Goal: Task Accomplishment & Management: Complete application form

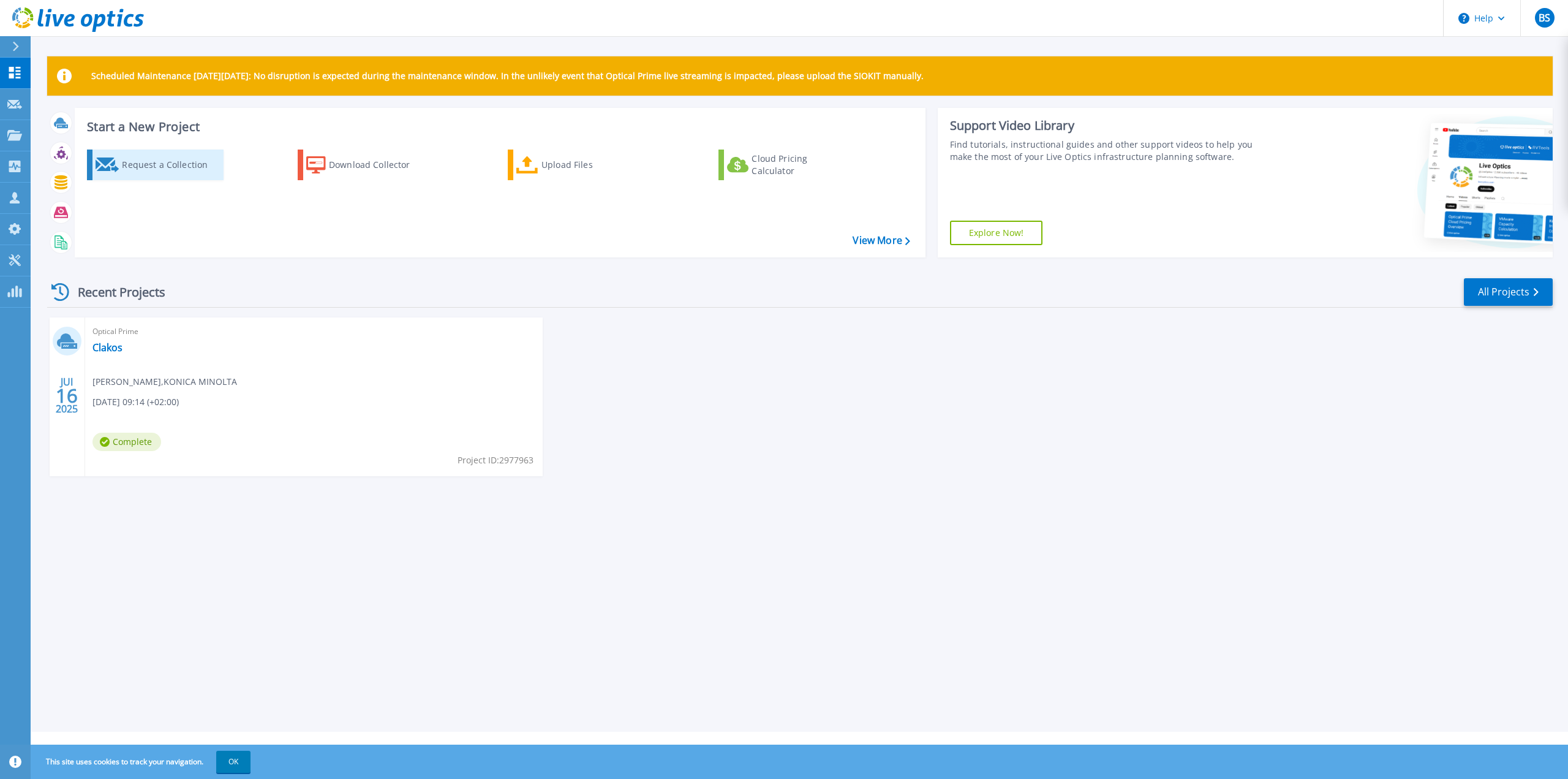
click at [168, 164] on div "Request a Collection" at bounding box center [171, 165] width 98 height 25
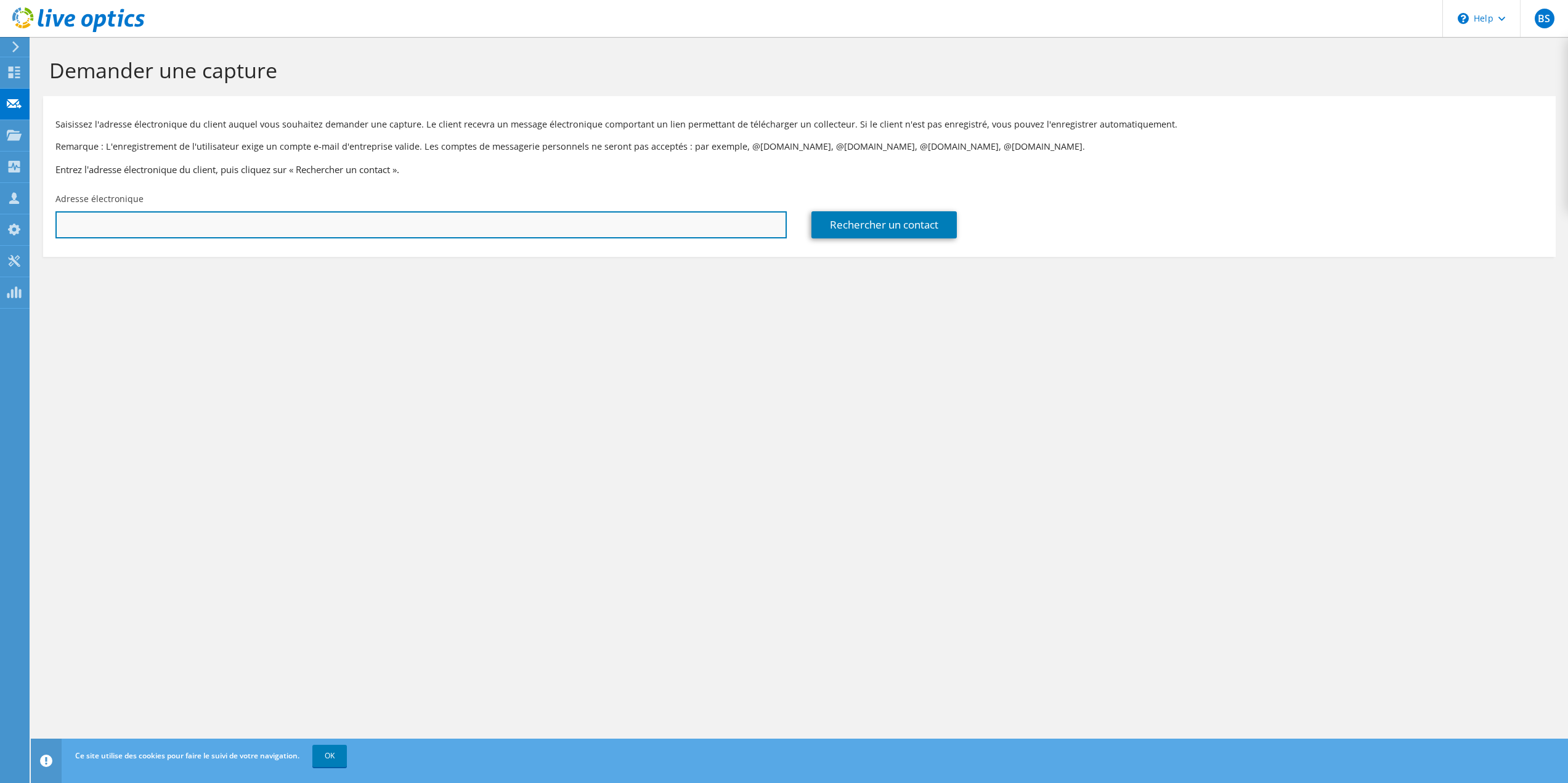
click at [172, 223] on input "text" at bounding box center [421, 225] width 731 height 27
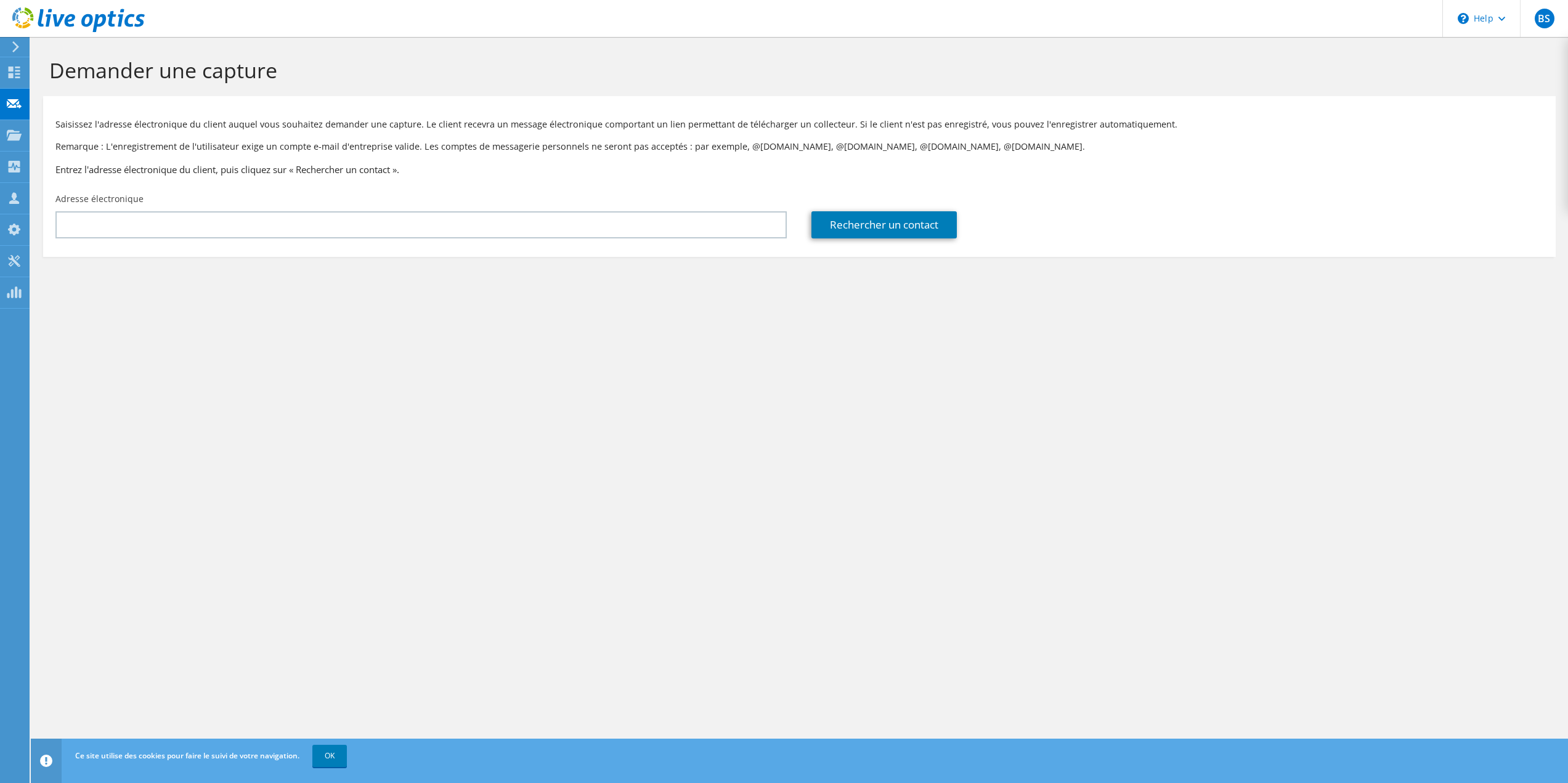
click at [190, 144] on p "Remarque : L'enregistrement de l'utilisateur exige un compte e-mail d'entrepris…" at bounding box center [800, 146] width 1488 height 13
click at [360, 102] on div "Saisissez l'adresse électronique du client auquel vous souhaitez demander une c…" at bounding box center [799, 144] width 1512 height 85
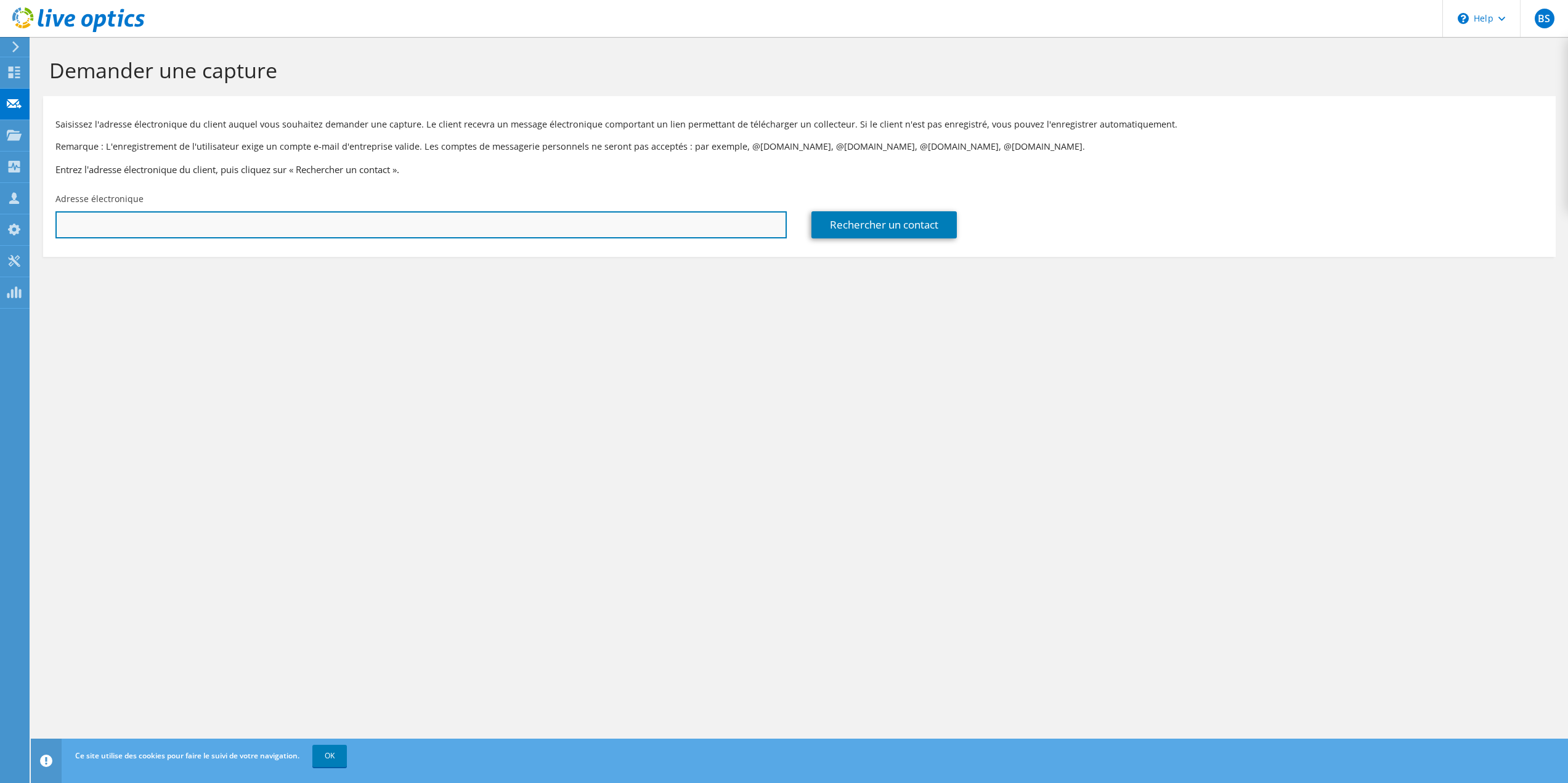
click at [212, 224] on input "text" at bounding box center [421, 225] width 731 height 27
paste input "t.sogno@falquet.fr"
type input "t.sogno@falquet.fr"
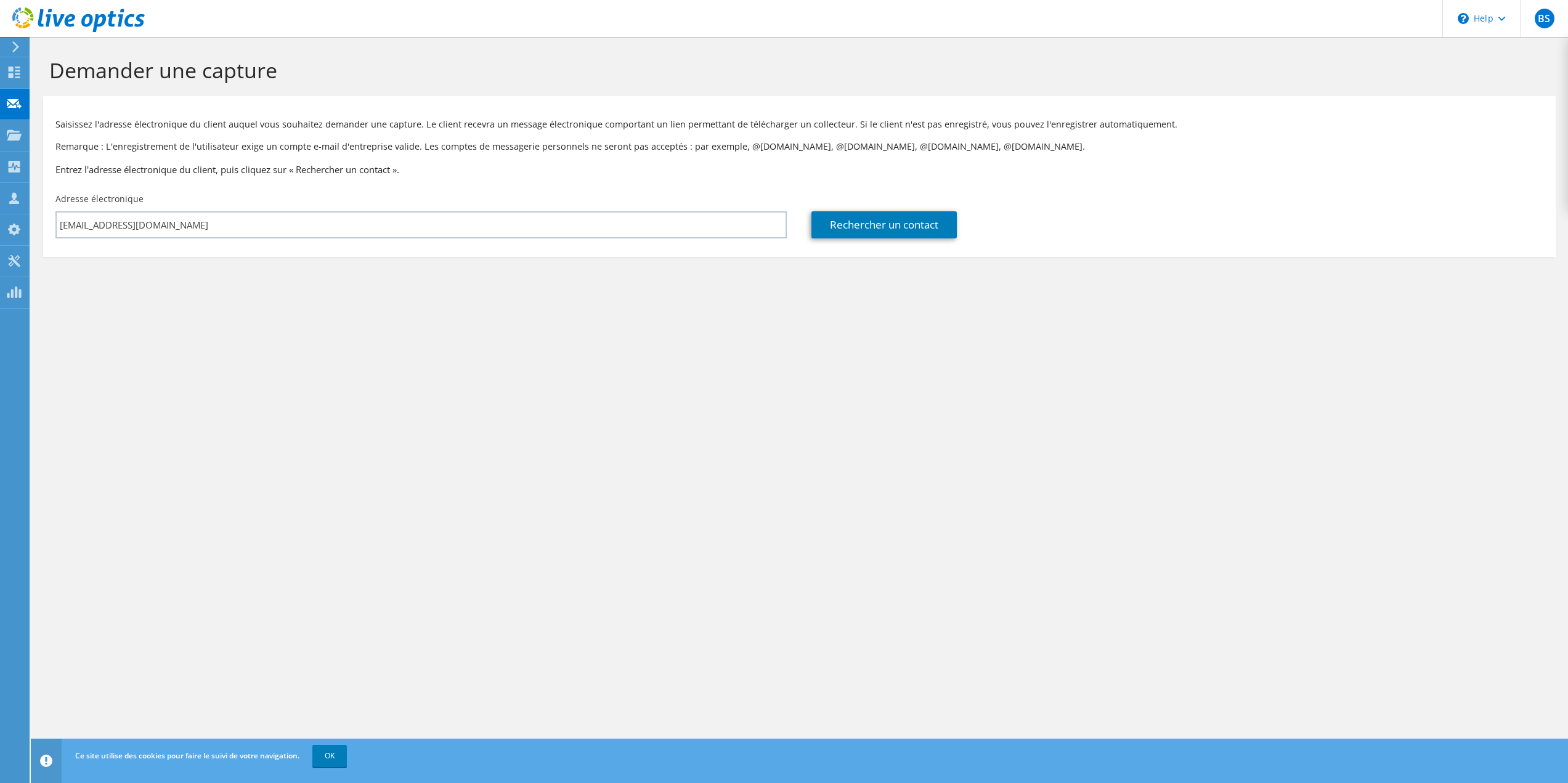
click at [842, 241] on div "Rechercher un contact" at bounding box center [1177, 216] width 756 height 58
click at [842, 228] on link "Rechercher un contact" at bounding box center [884, 225] width 145 height 27
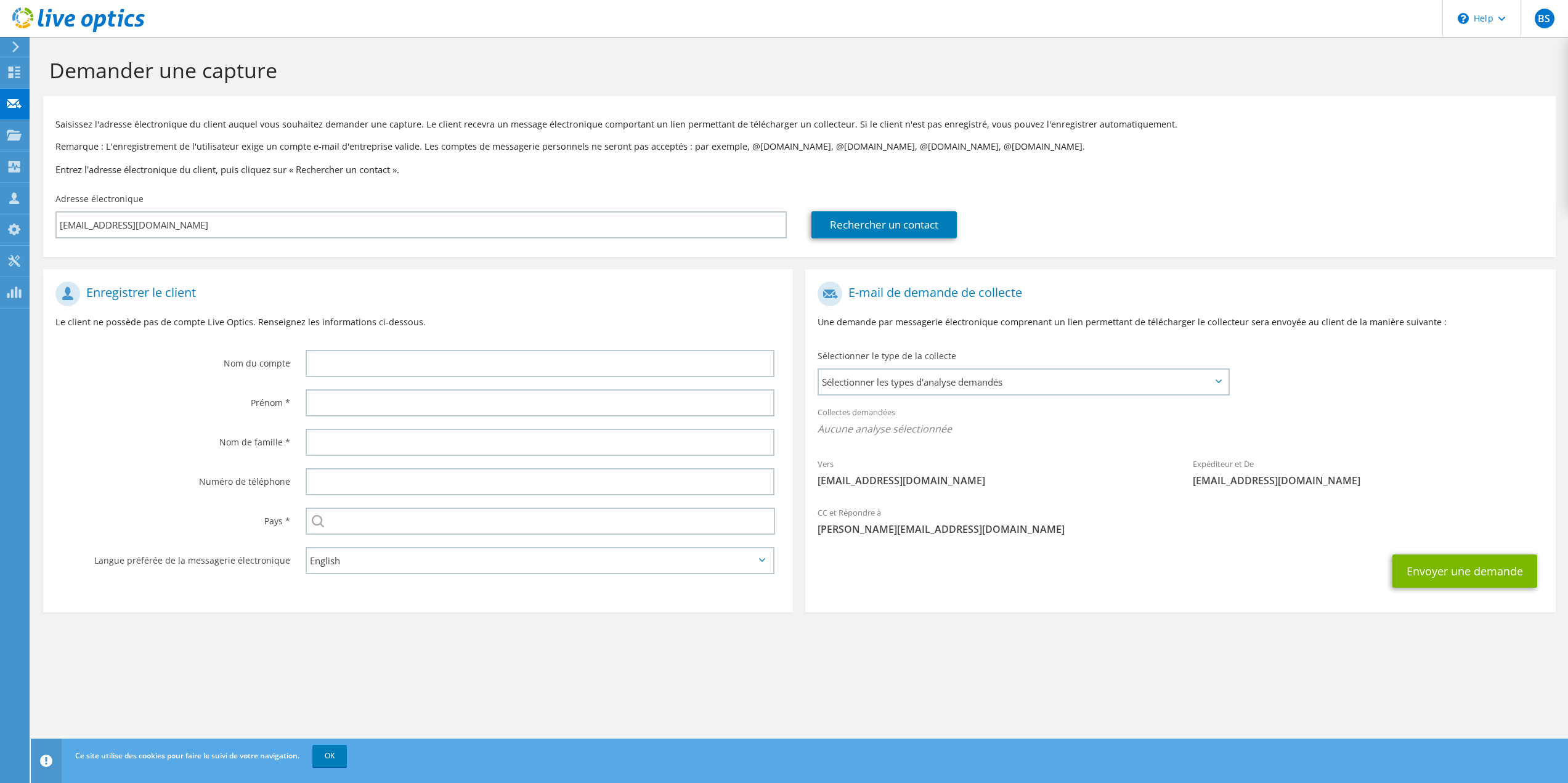
click at [455, 339] on div "Enregistrer le client Le client ne possède pas de compte Live Optics. Renseigne…" at bounding box center [418, 309] width 750 height 68
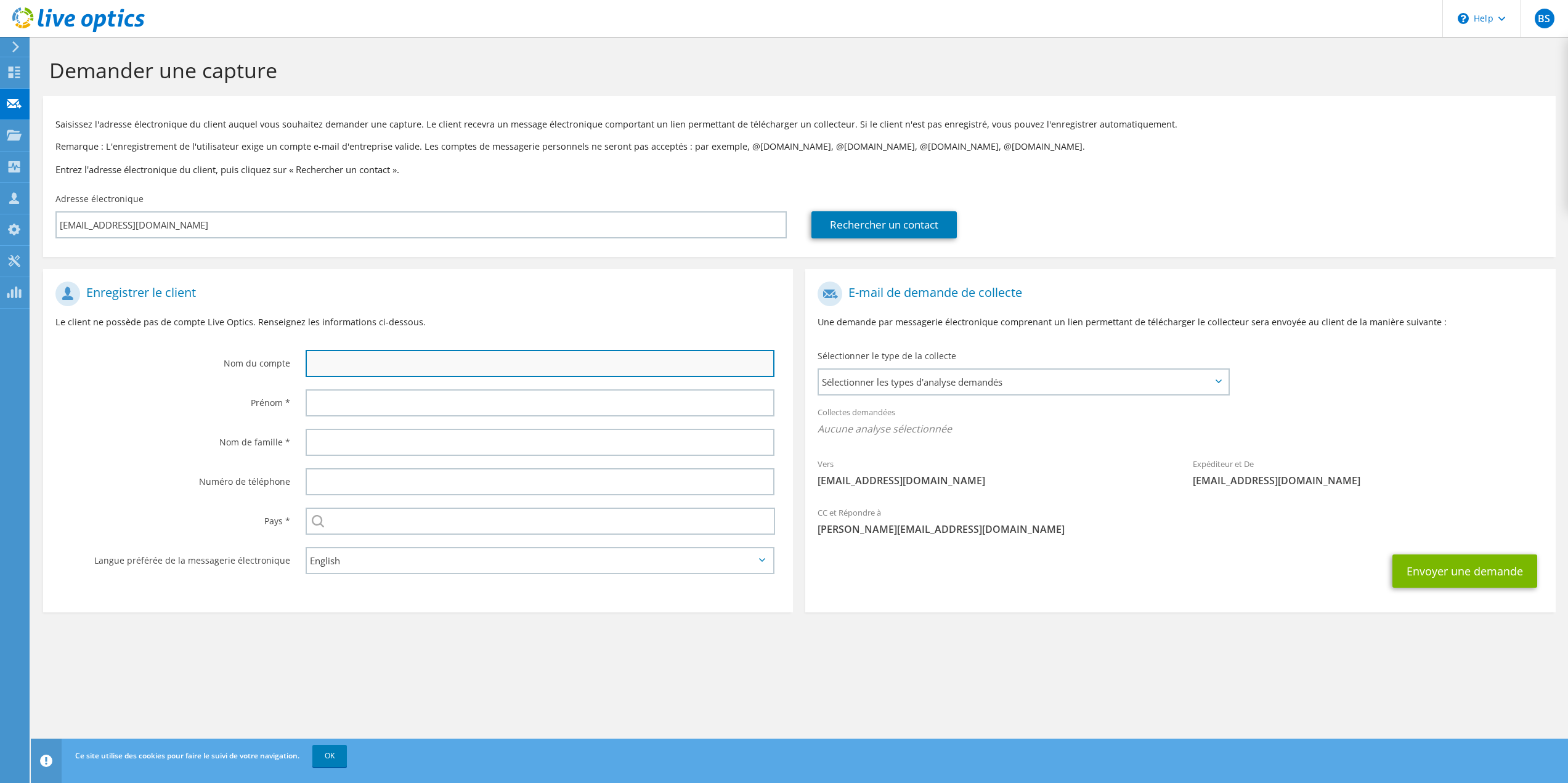
click at [405, 359] on input "text" at bounding box center [540, 363] width 470 height 27
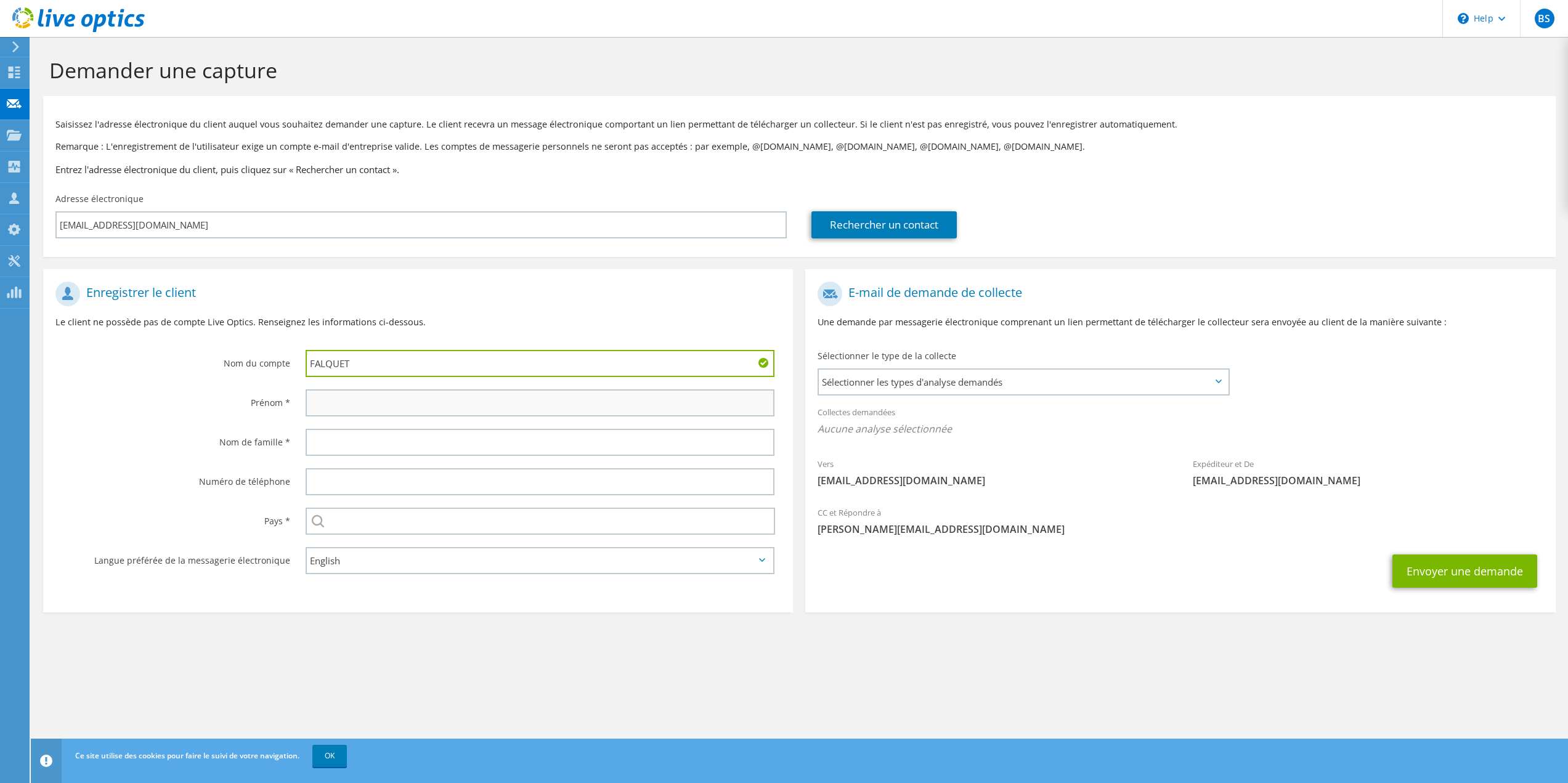
type input "FALQUET"
click at [402, 404] on input "text" at bounding box center [540, 402] width 470 height 27
type input "Thomas"
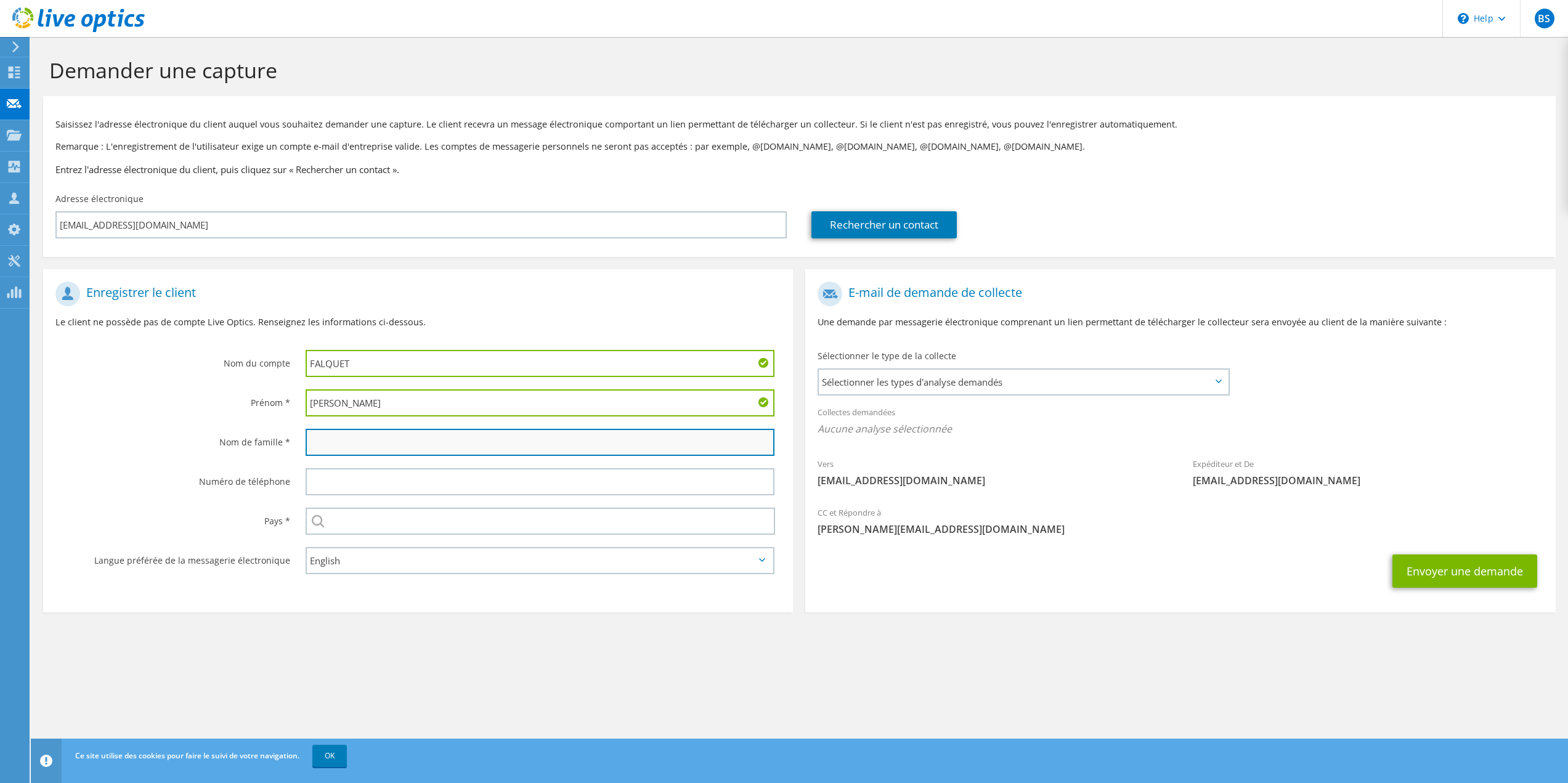
click at [393, 443] on input "text" at bounding box center [540, 442] width 470 height 27
type input "SOGNO"
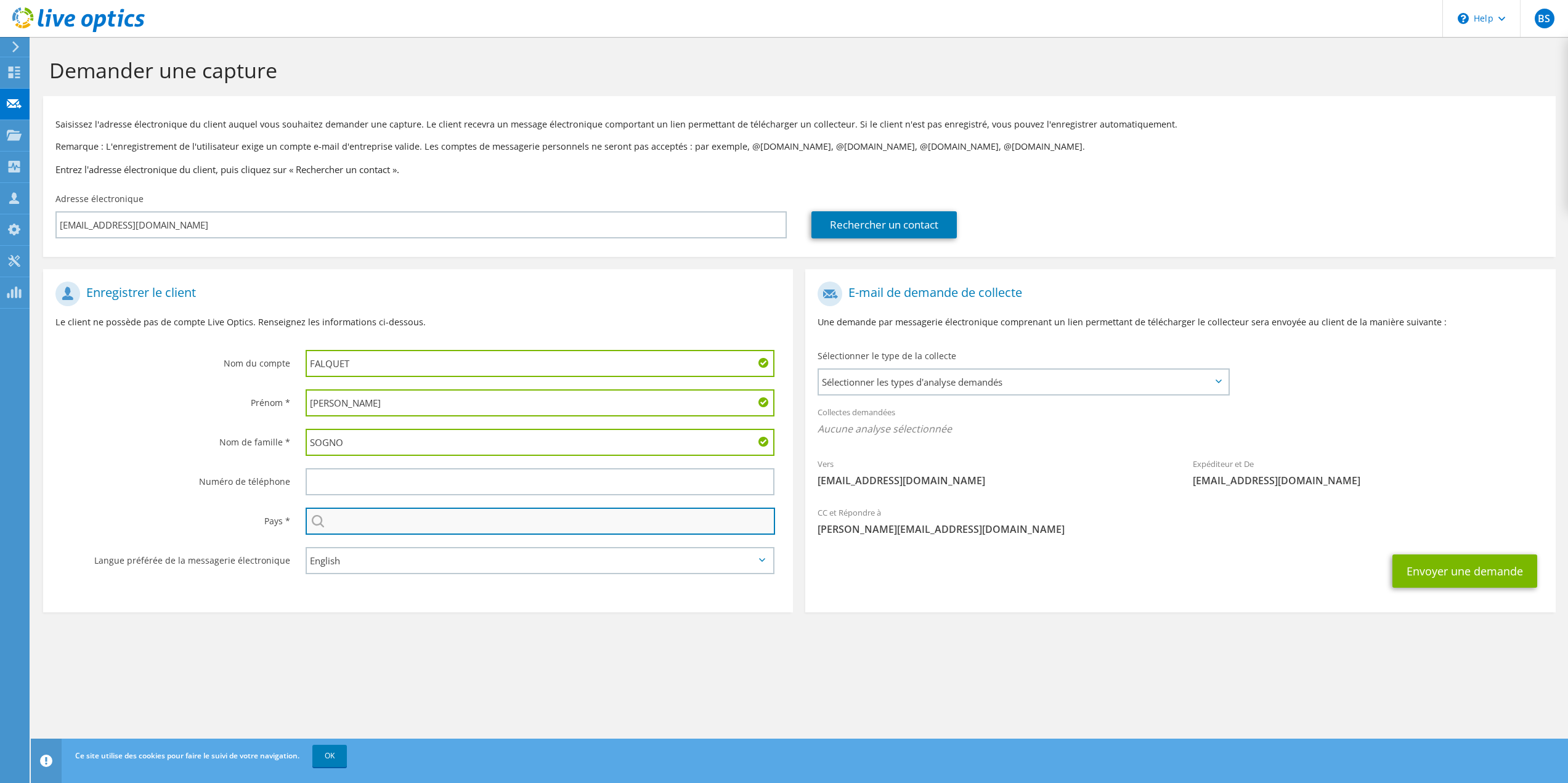
click at [386, 517] on input "text" at bounding box center [540, 521] width 470 height 27
type input "France"
click at [350, 574] on div "English Deutsch Español Français Italiano Polski Português Русский 한국어 中文 日本語" at bounding box center [544, 560] width 501 height 39
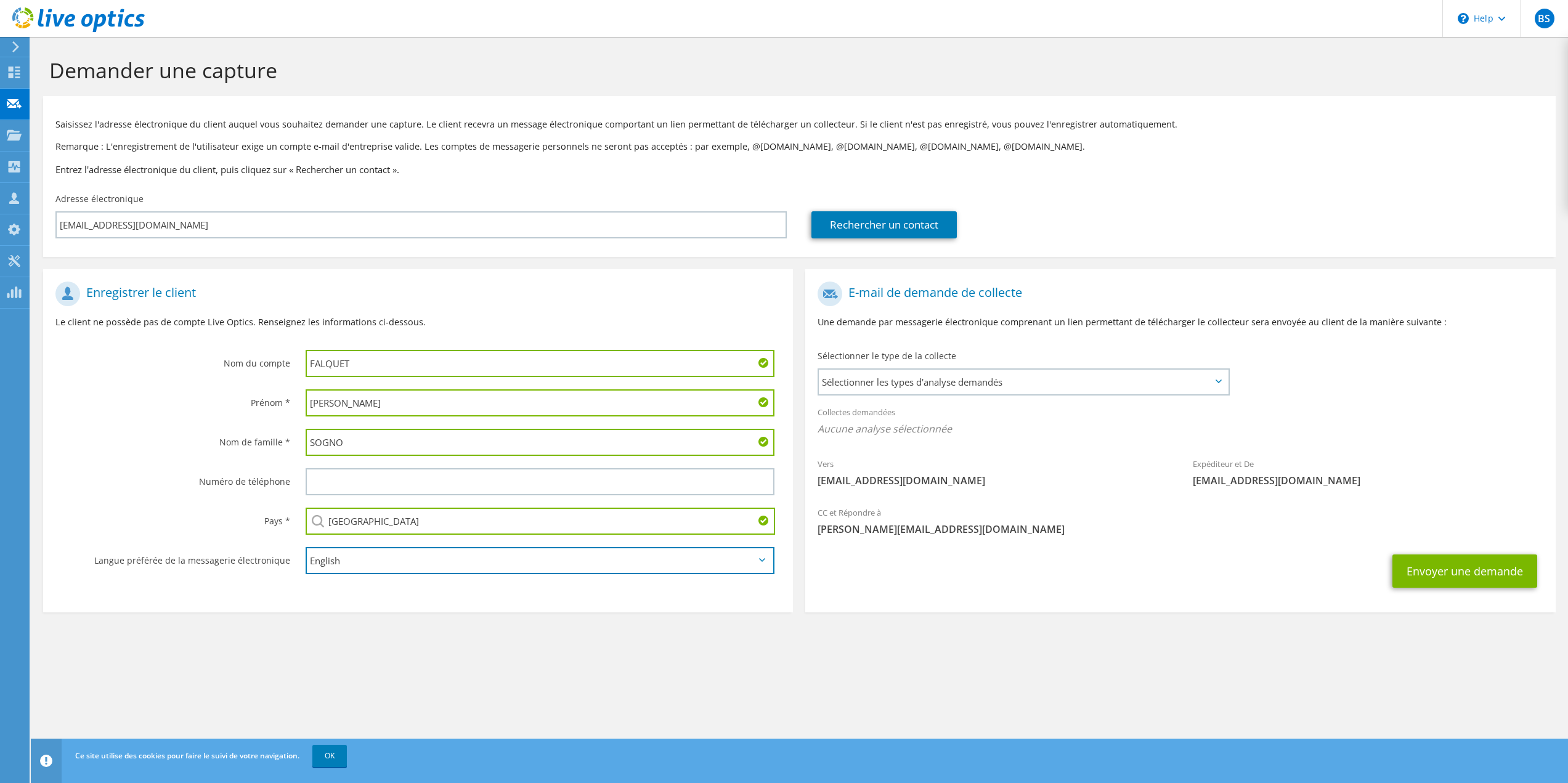
click at [350, 565] on select "English Deutsch Español Français Italiano Polski Português Русский 한국어 中文 日本語" at bounding box center [540, 560] width 470 height 27
select select "fr-FR"
click at [305, 547] on select "English Deutsch Español Français Italiano Polski Português Русский 한국어 中文 日本語" at bounding box center [540, 560] width 470 height 27
click at [604, 674] on section "Demander une capture Saisissez l'adresse électronique du client auquel vous sou…" at bounding box center [800, 355] width 1537 height 637
click at [950, 388] on span "Sélectionner les types d'analyse demandés" at bounding box center [1022, 381] width 408 height 25
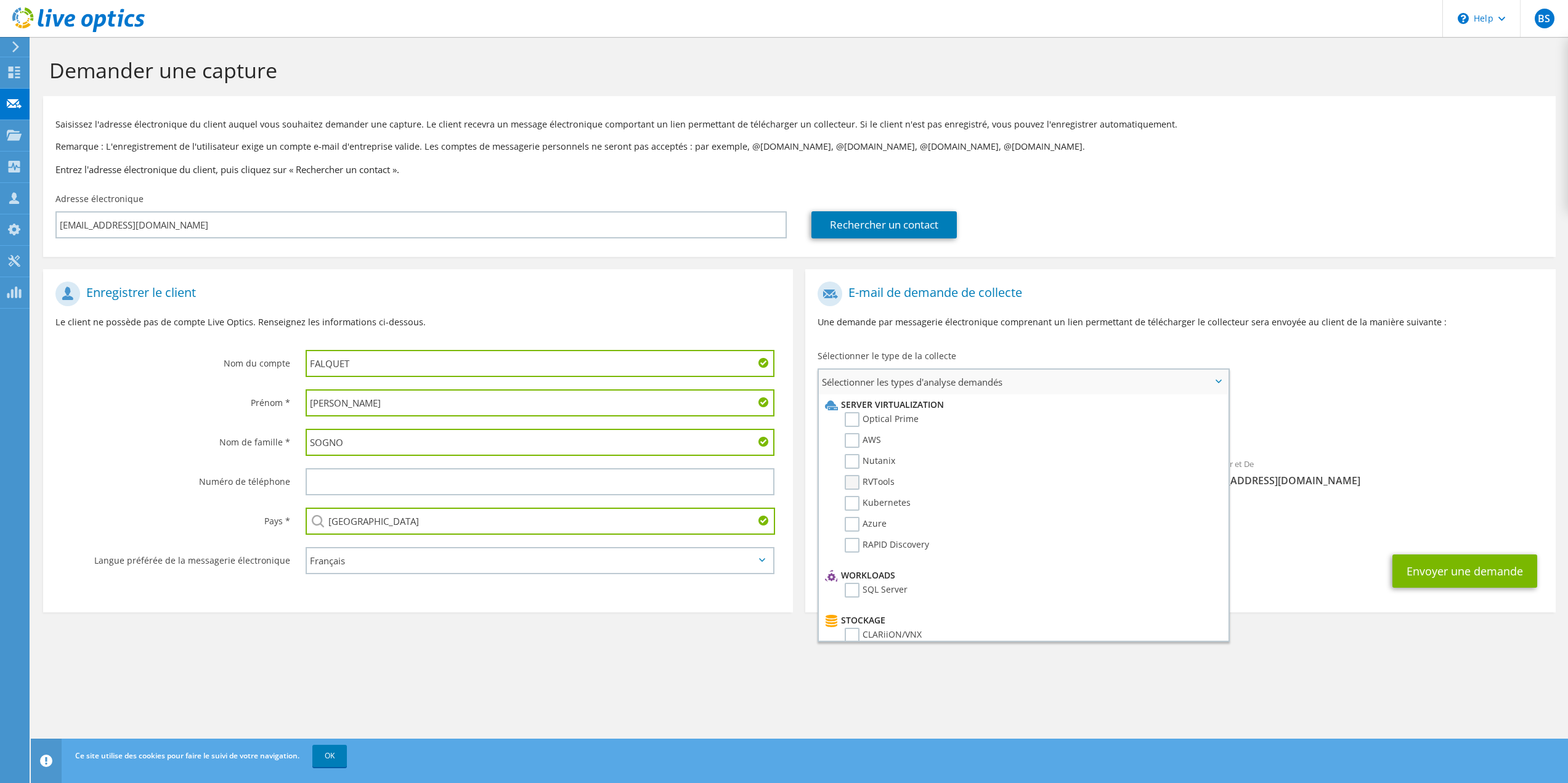
click at [855, 483] on label "RVTools" at bounding box center [869, 482] width 50 height 15
click at [0, 0] on input "RVTools" at bounding box center [0, 0] width 0 height 0
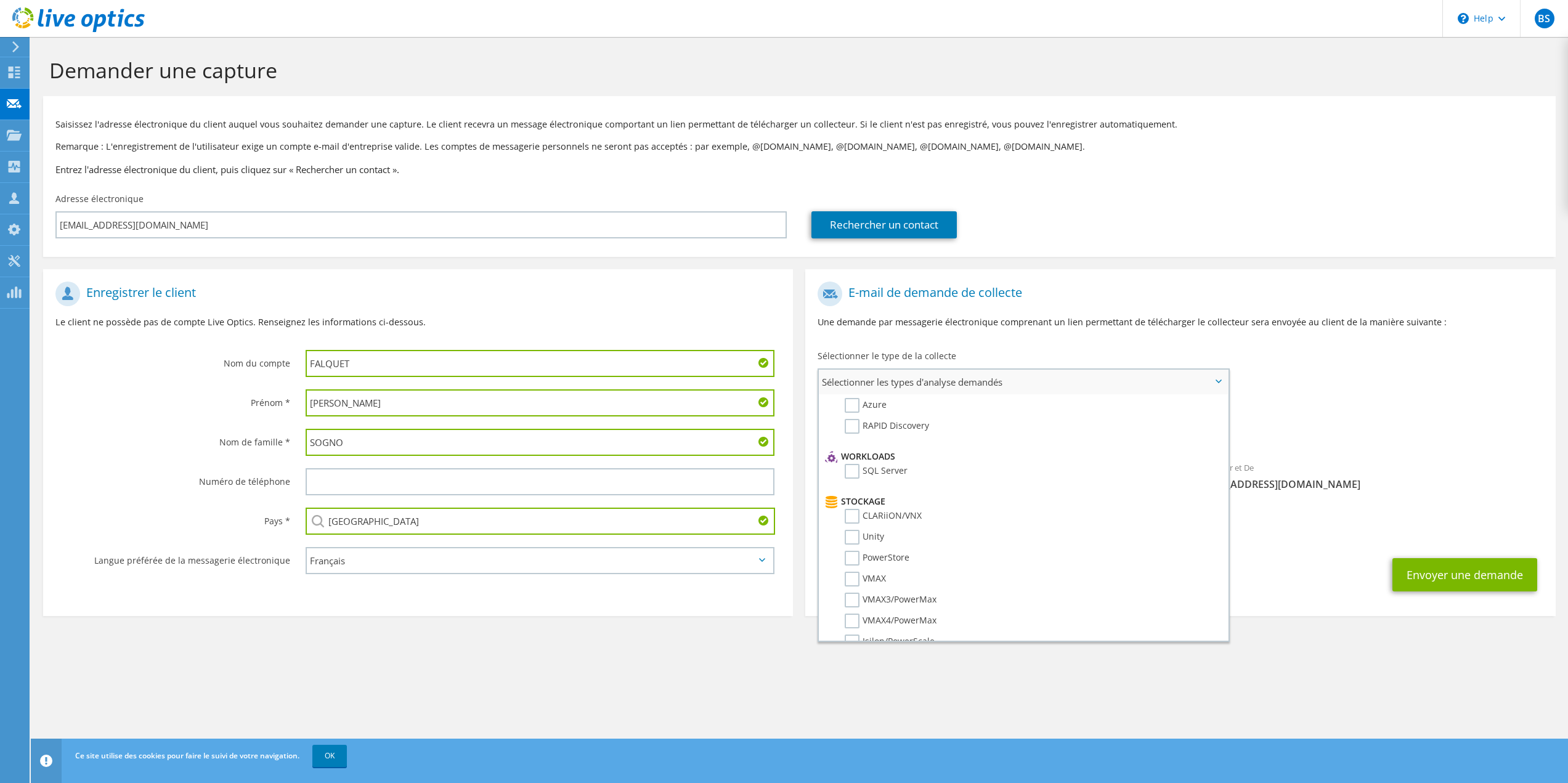
scroll to position [123, 0]
click at [850, 464] on label "SQL Server" at bounding box center [876, 467] width 63 height 15
click at [0, 0] on input "SQL Server" at bounding box center [0, 0] width 0 height 0
click at [857, 593] on label "SQL Server" at bounding box center [876, 590] width 63 height 15
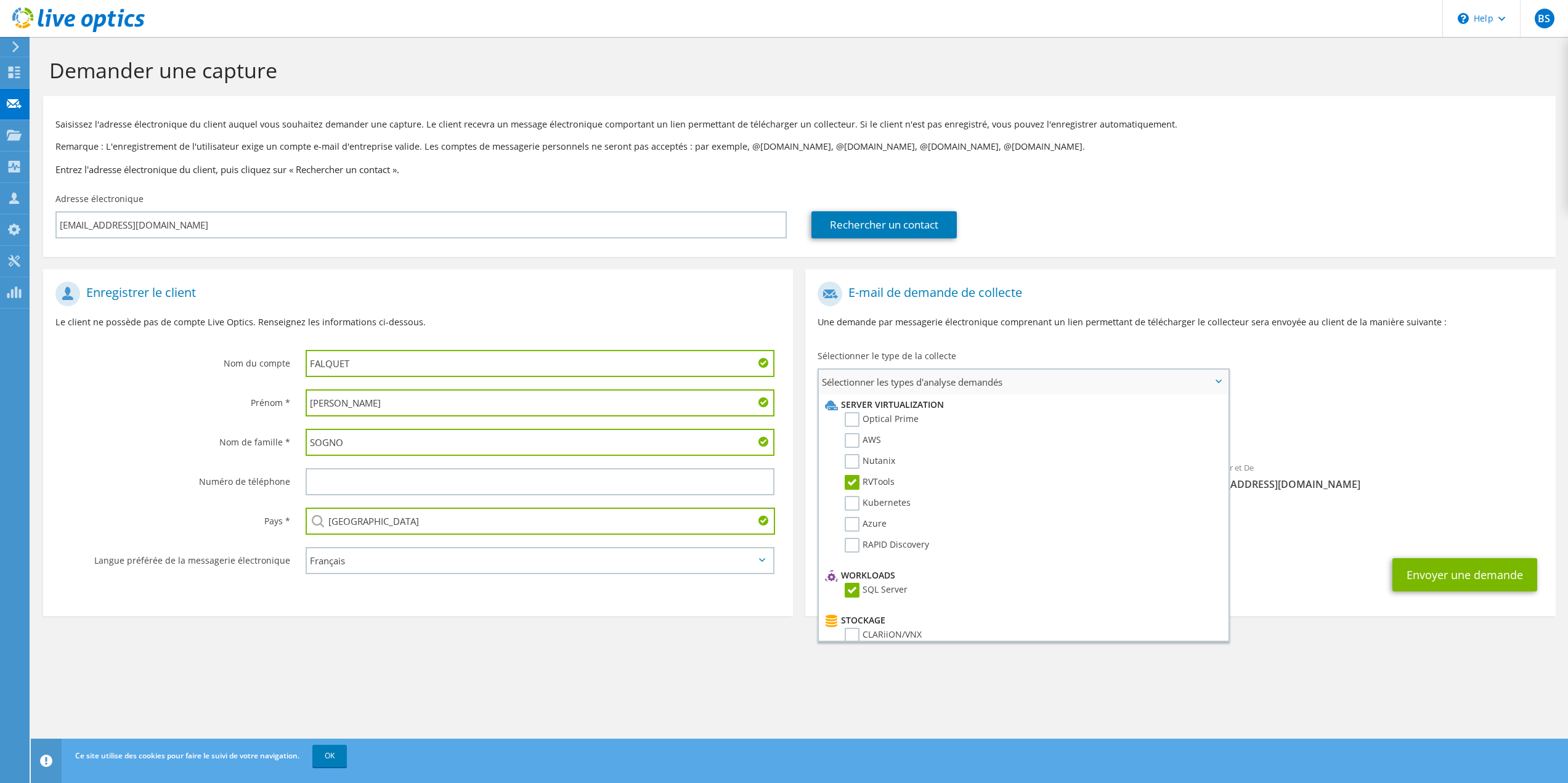
click at [0, 0] on input "SQL Server" at bounding box center [0, 0] width 0 height 0
click at [845, 418] on label "Optical Prime" at bounding box center [881, 419] width 74 height 15
click at [0, 0] on input "Optical Prime" at bounding box center [0, 0] width 0 height 0
click at [1359, 510] on div "CC et Répondre à benoit.scholl@konicaminolta.fr" at bounding box center [1180, 524] width 750 height 42
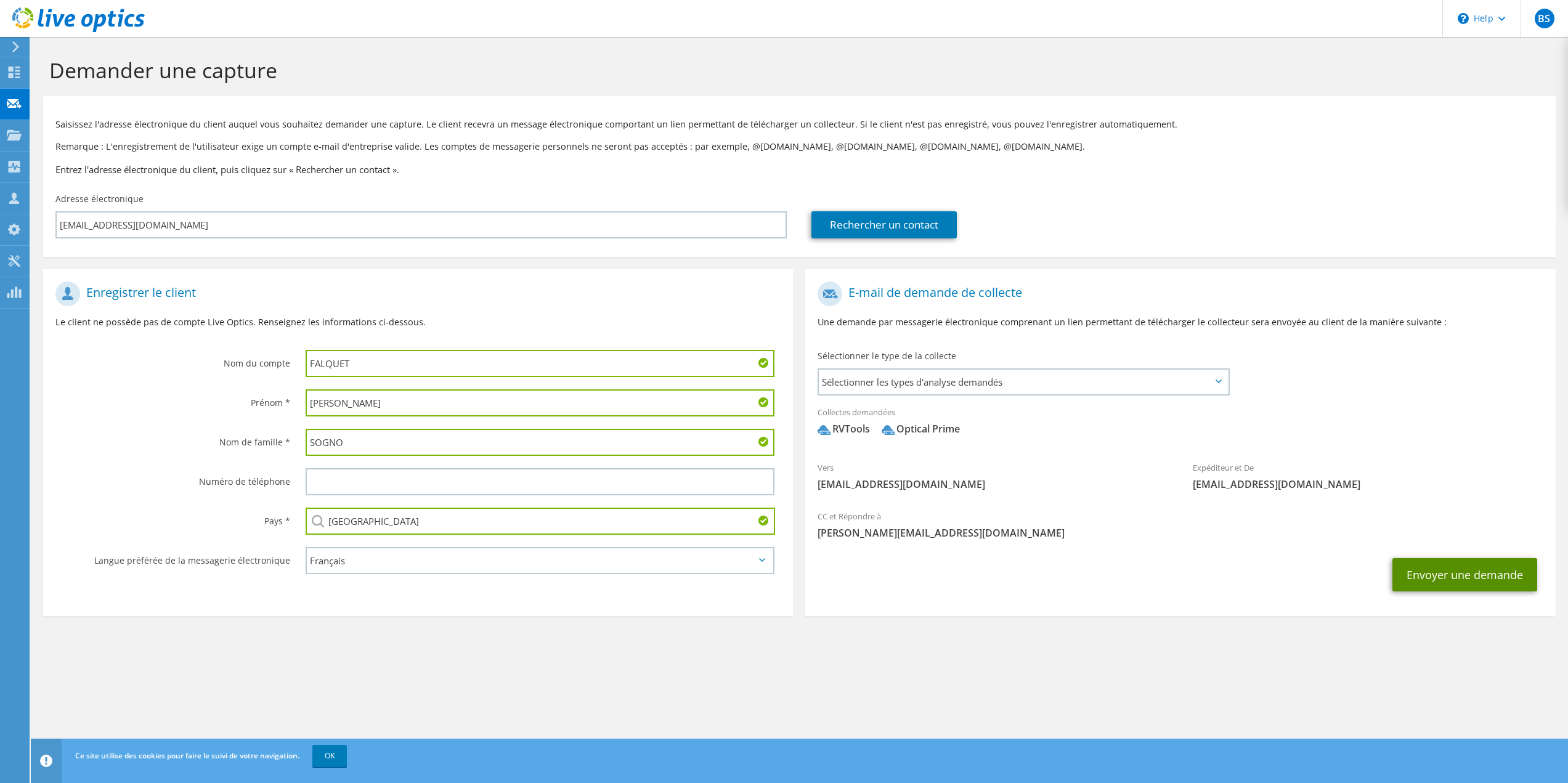
click at [1446, 578] on button "Envoyer une demande" at bounding box center [1464, 574] width 145 height 33
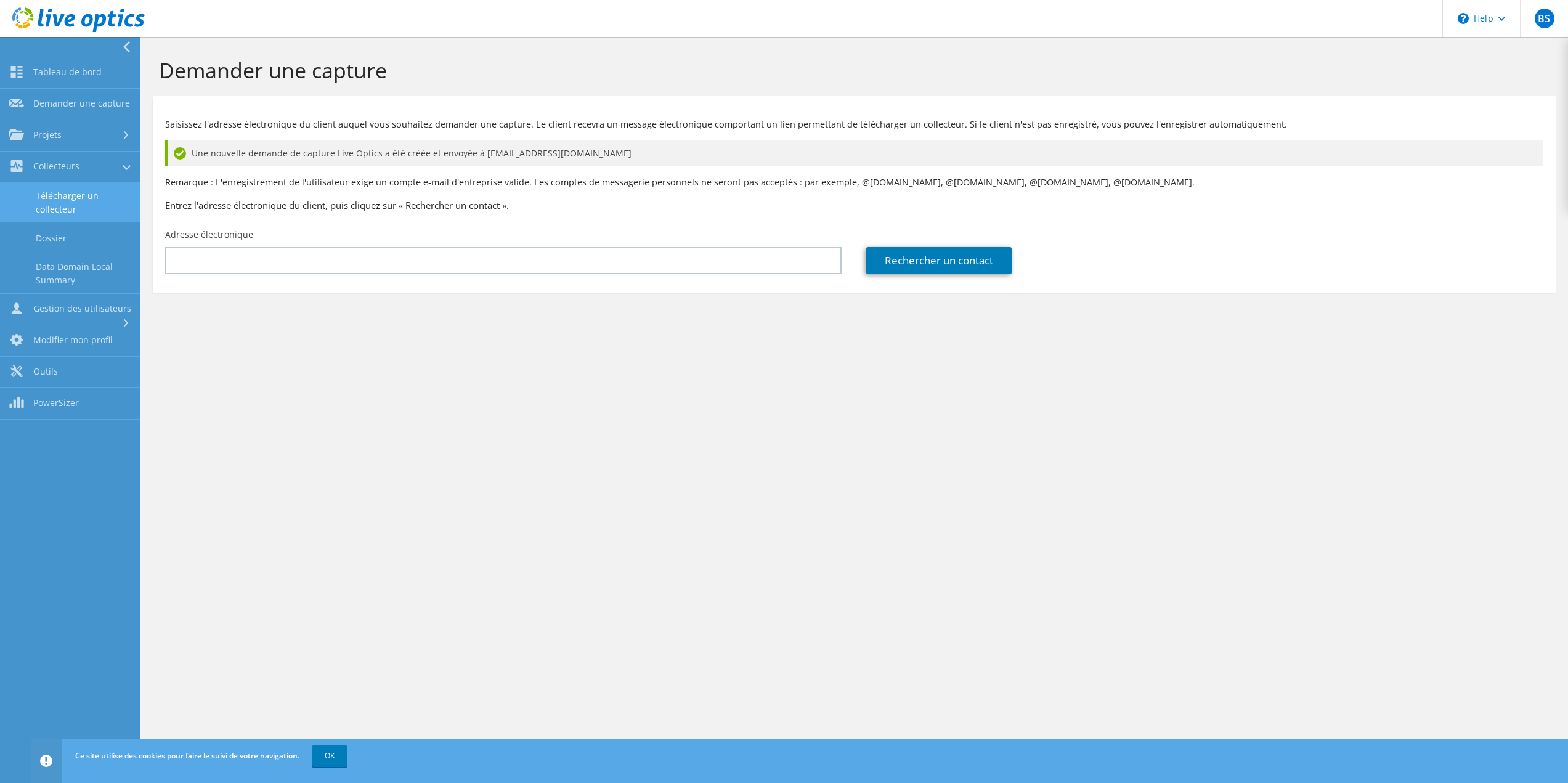
click at [83, 198] on link "Télécharger un collecteur" at bounding box center [70, 203] width 140 height 39
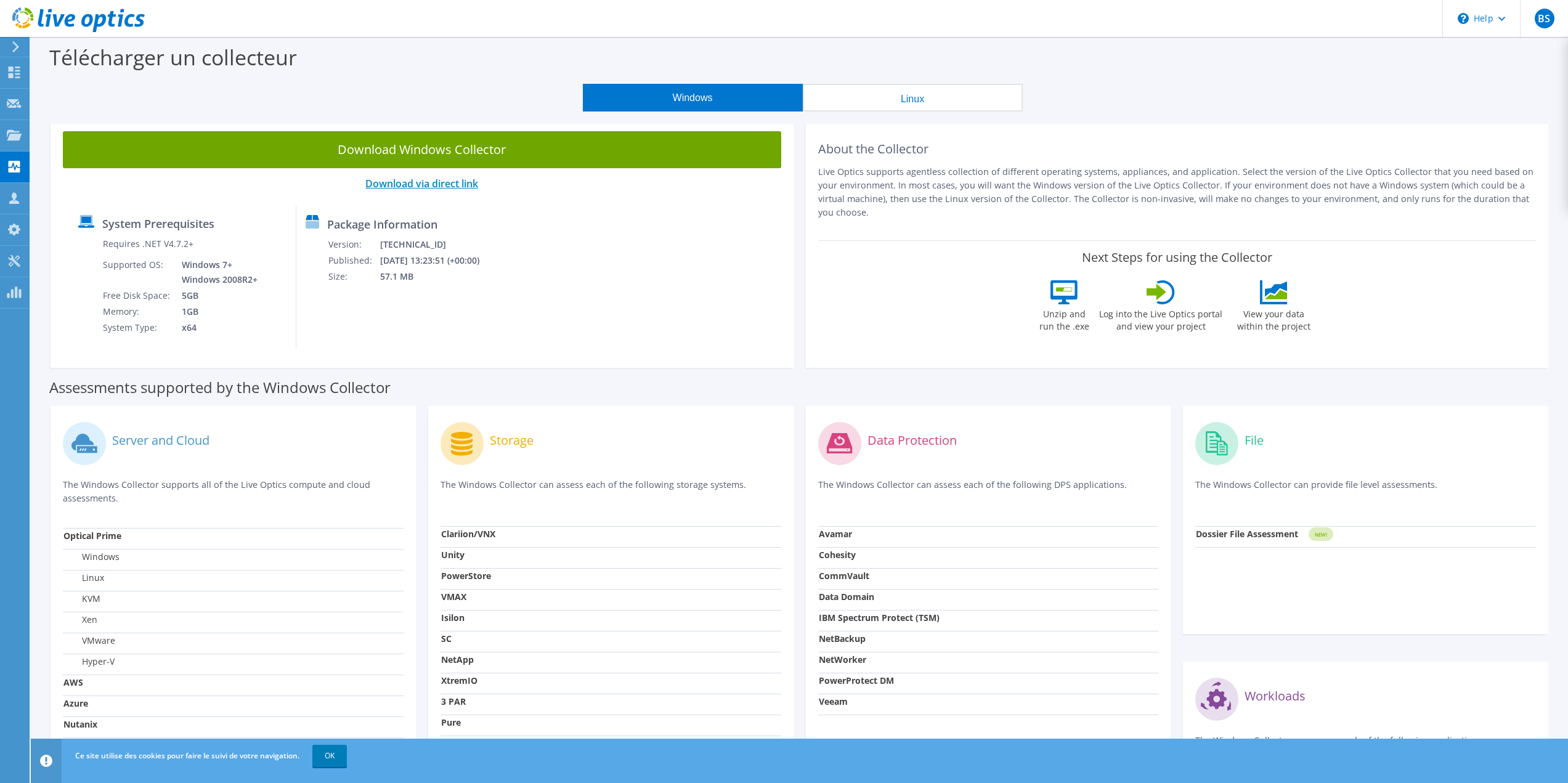
click at [415, 187] on link "Download via direct link" at bounding box center [422, 183] width 113 height 13
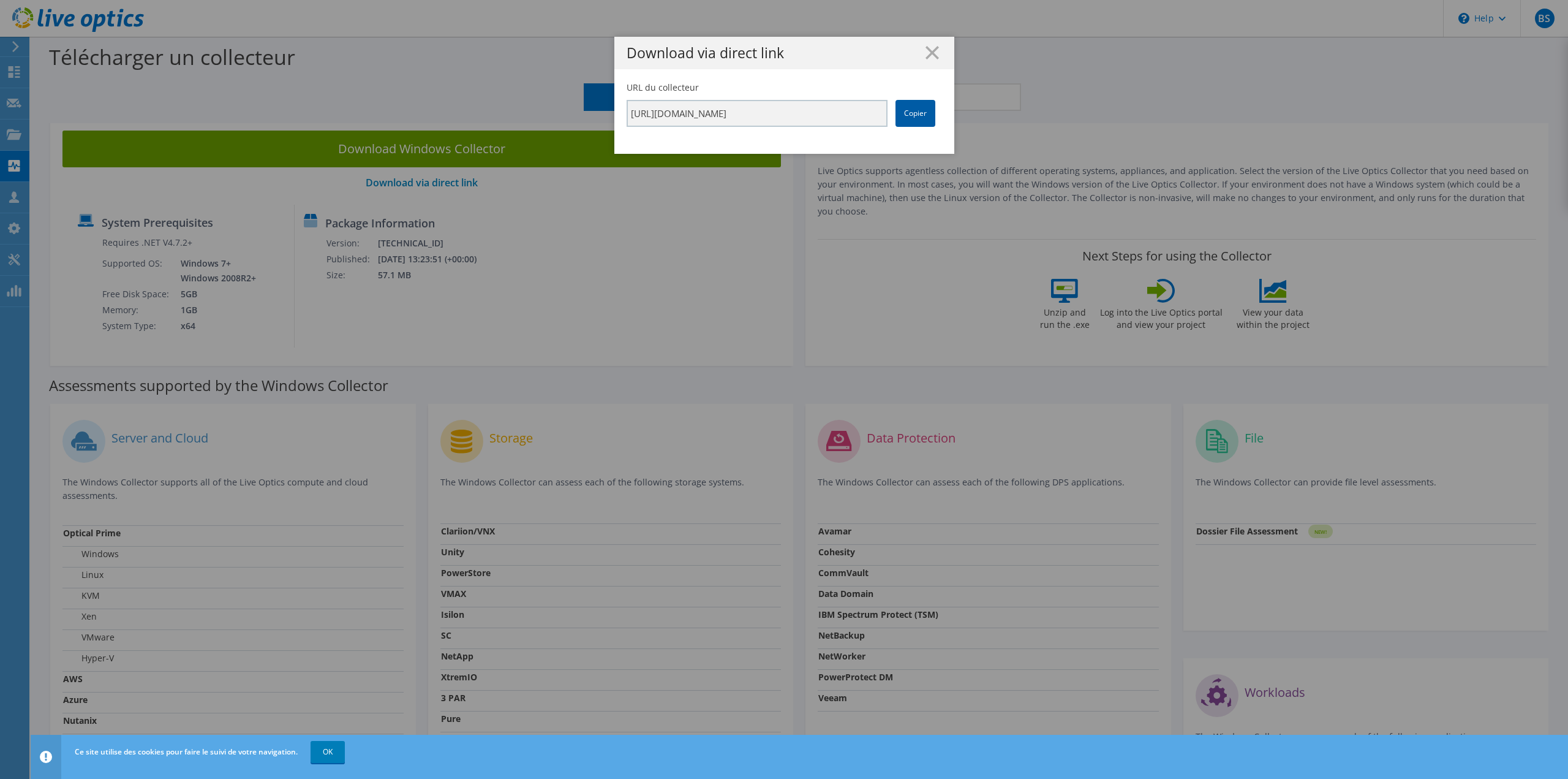
click at [911, 113] on link "Copier" at bounding box center [915, 113] width 40 height 27
click at [602, 260] on div "Download via direct link URL du collecteur https://app.liveoptics.com/collector…" at bounding box center [784, 389] width 1568 height 705
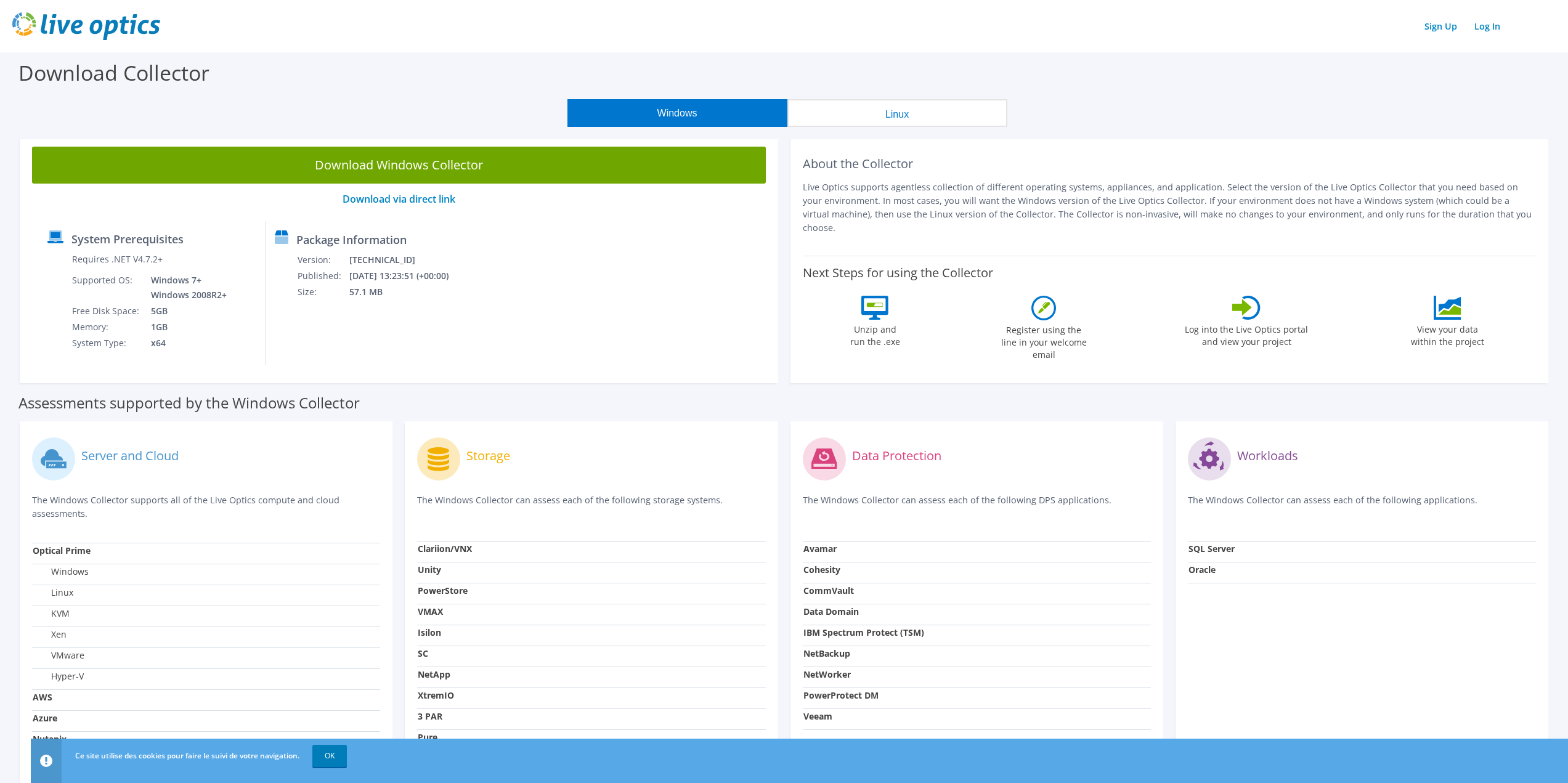
click at [73, 27] on img at bounding box center [86, 25] width 148 height 27
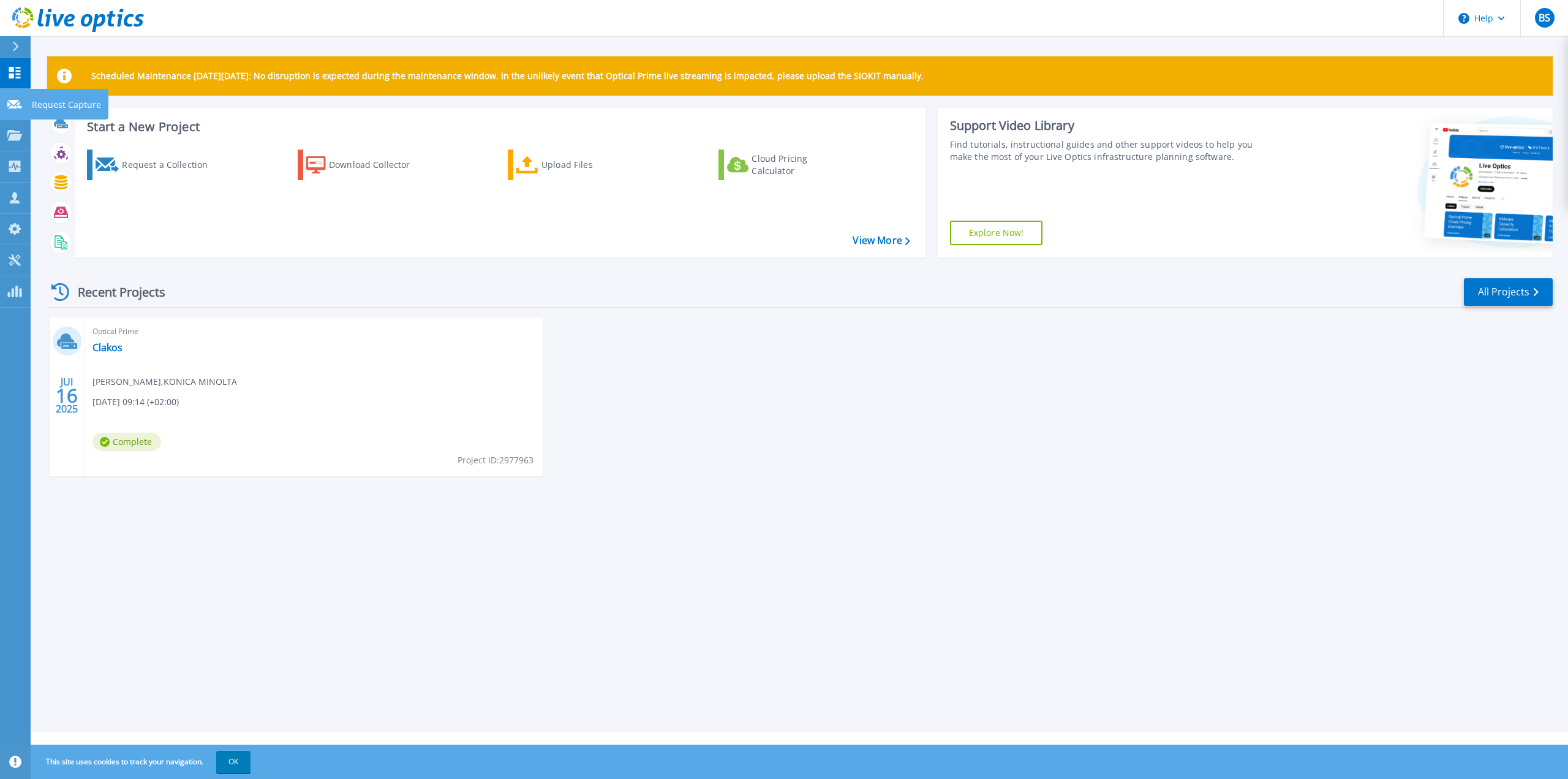
click at [21, 104] on icon at bounding box center [14, 104] width 15 height 9
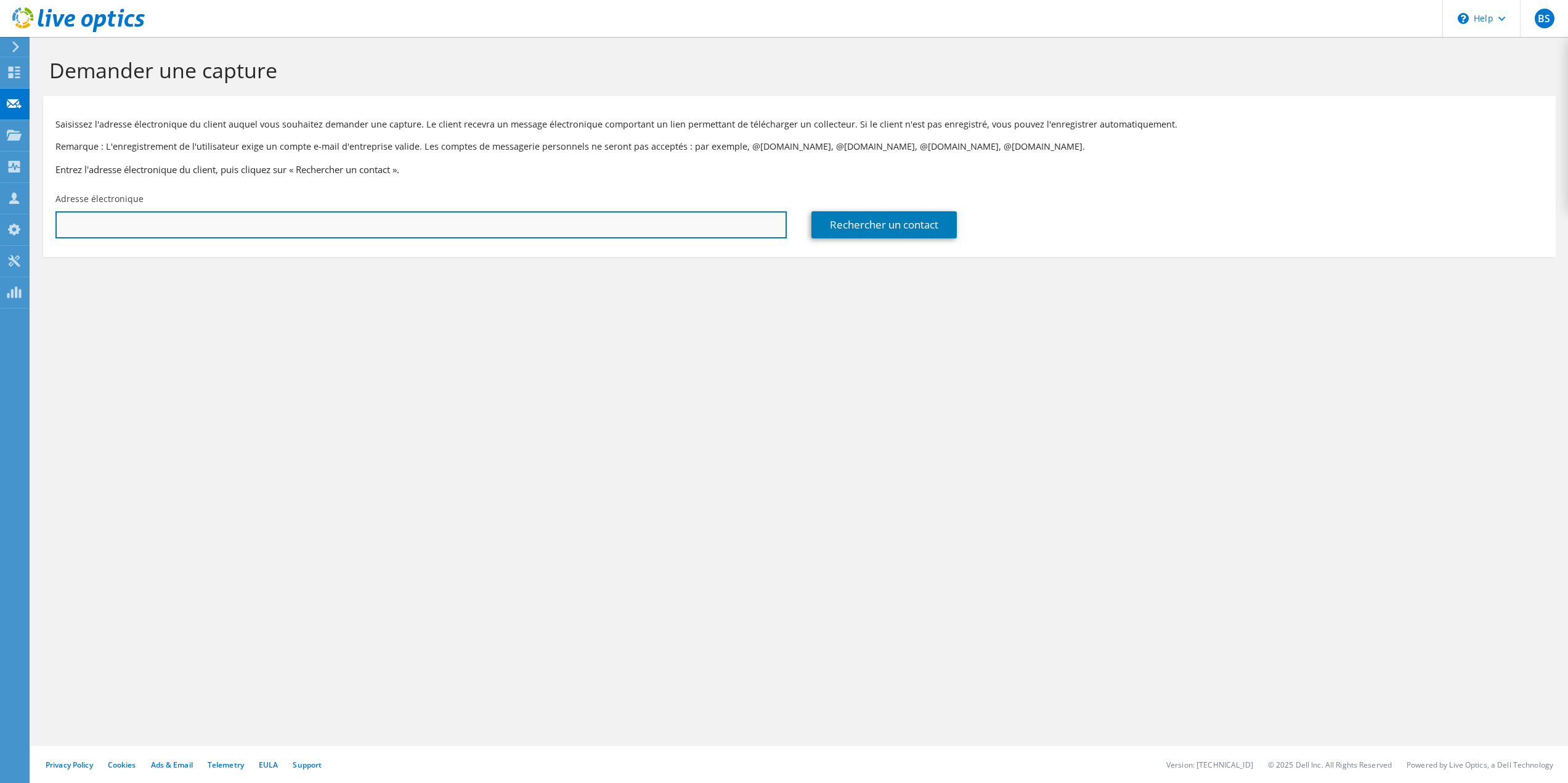
click at [149, 232] on input "text" at bounding box center [421, 225] width 731 height 27
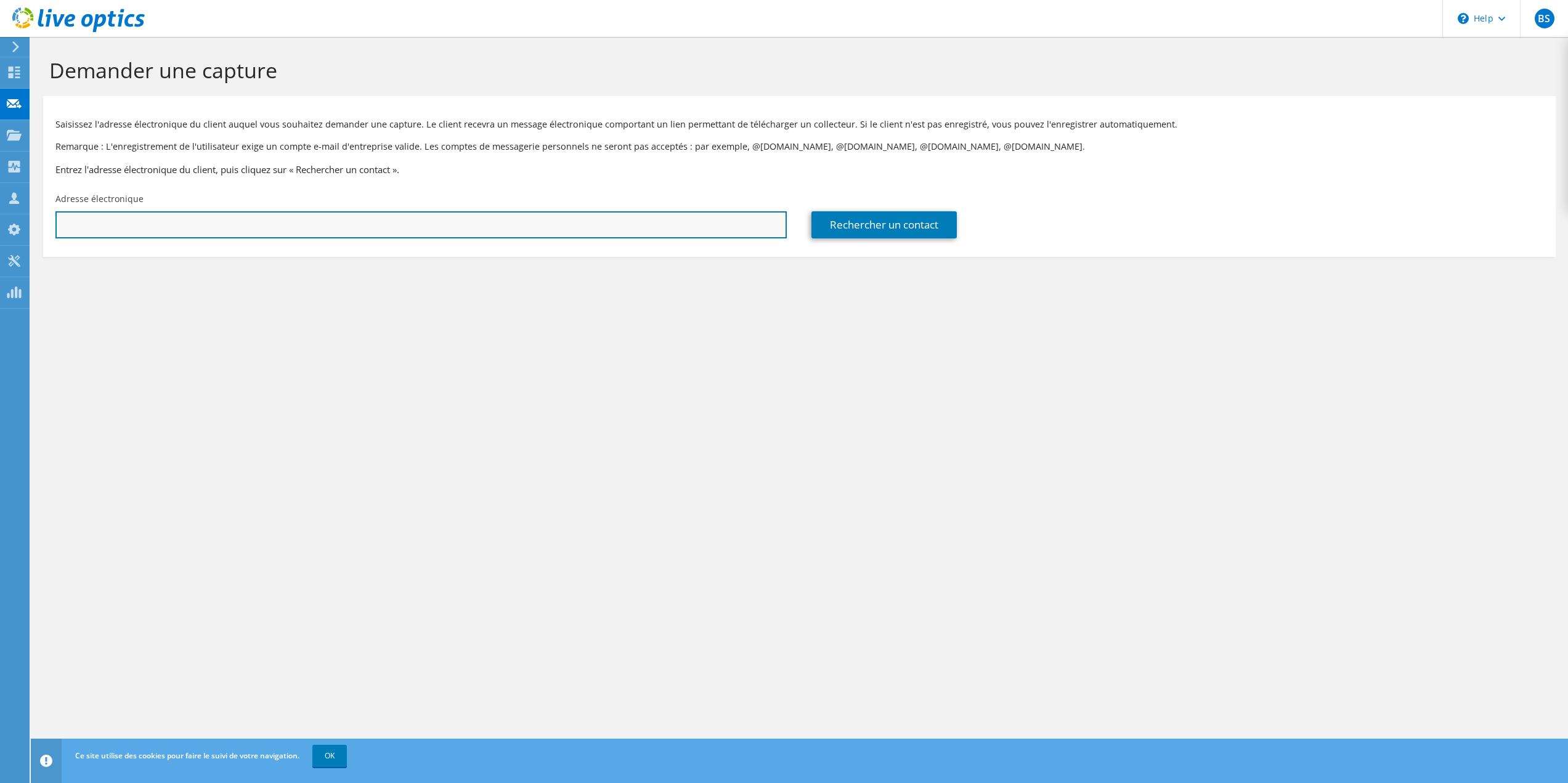
paste input "https://app.liveoptics.com/collector/direct?request=8b471e6e-c00b-4f94-beab-176…"
drag, startPoint x: 553, startPoint y: 232, endPoint x: 0, endPoint y: 209, distance: 553.5
click at [0, 209] on div "BS Partenaire Benoit Scholl benoit.scholl@konicaminolta.fr KONICA MINOLTA My Pr…" at bounding box center [784, 391] width 1568 height 783
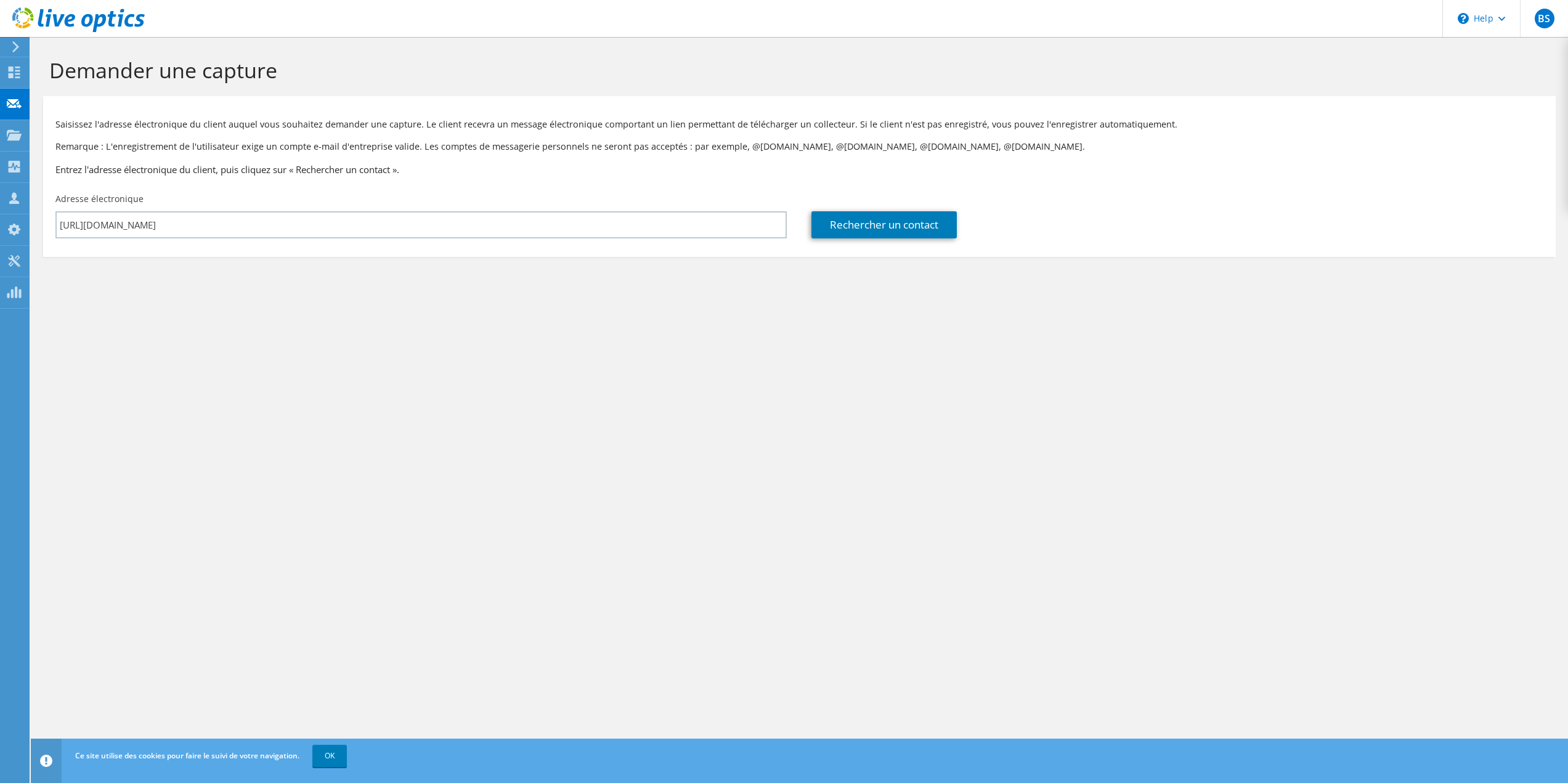
click at [561, 256] on section "Saisissez l'adresse électronique du client auquel vous souhaitez demander une c…" at bounding box center [799, 176] width 1512 height 161
drag, startPoint x: 574, startPoint y: 212, endPoint x: 44, endPoint y: 216, distance: 530.0
click at [44, 216] on div "Adresse électronique https://app.liveoptics.com/collector/direct?request=8b471e…" at bounding box center [421, 216] width 756 height 58
paste input "jmcrisavola@robopac.com"
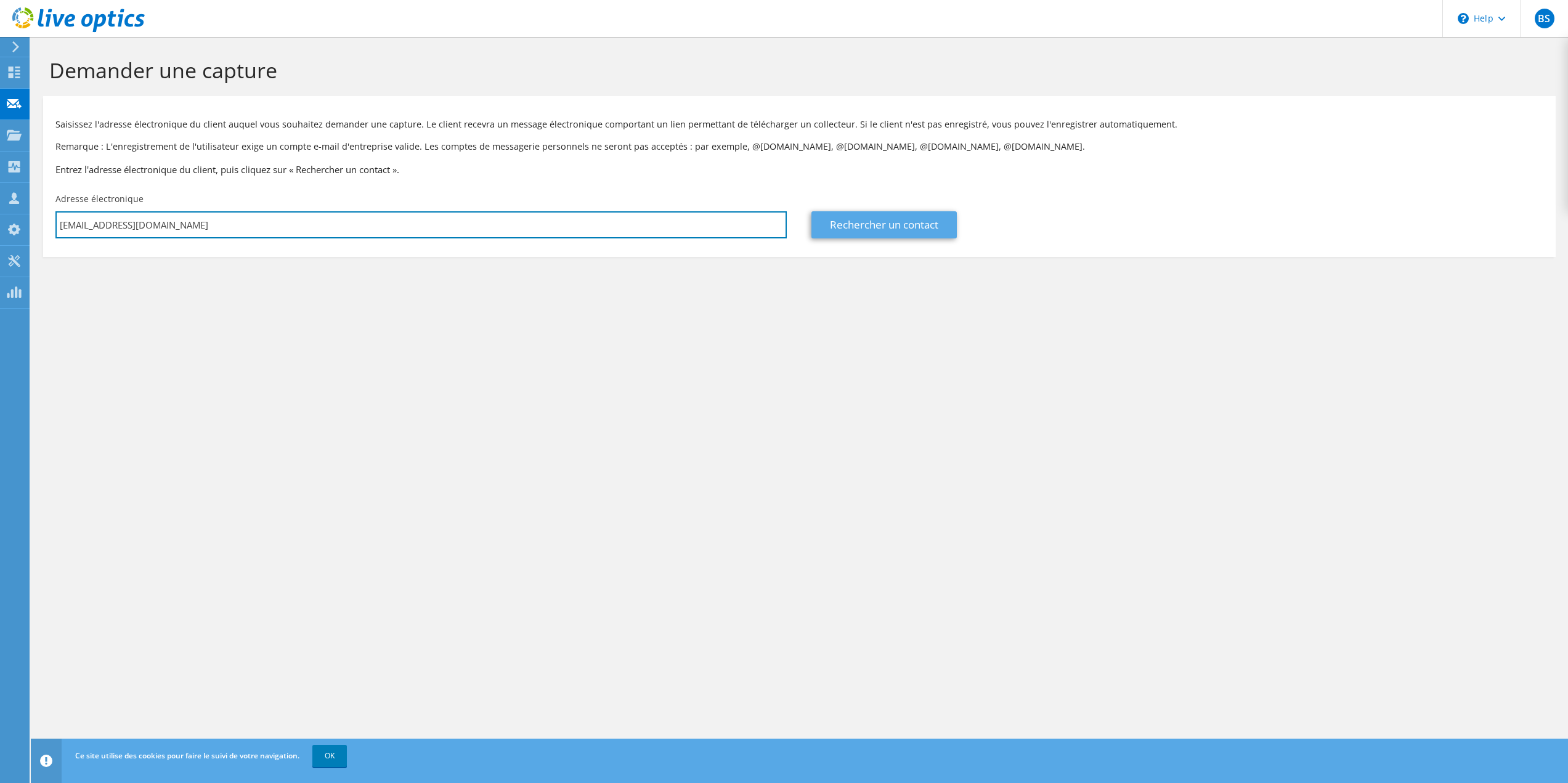
type input "jmcrisavola@robopac.com"
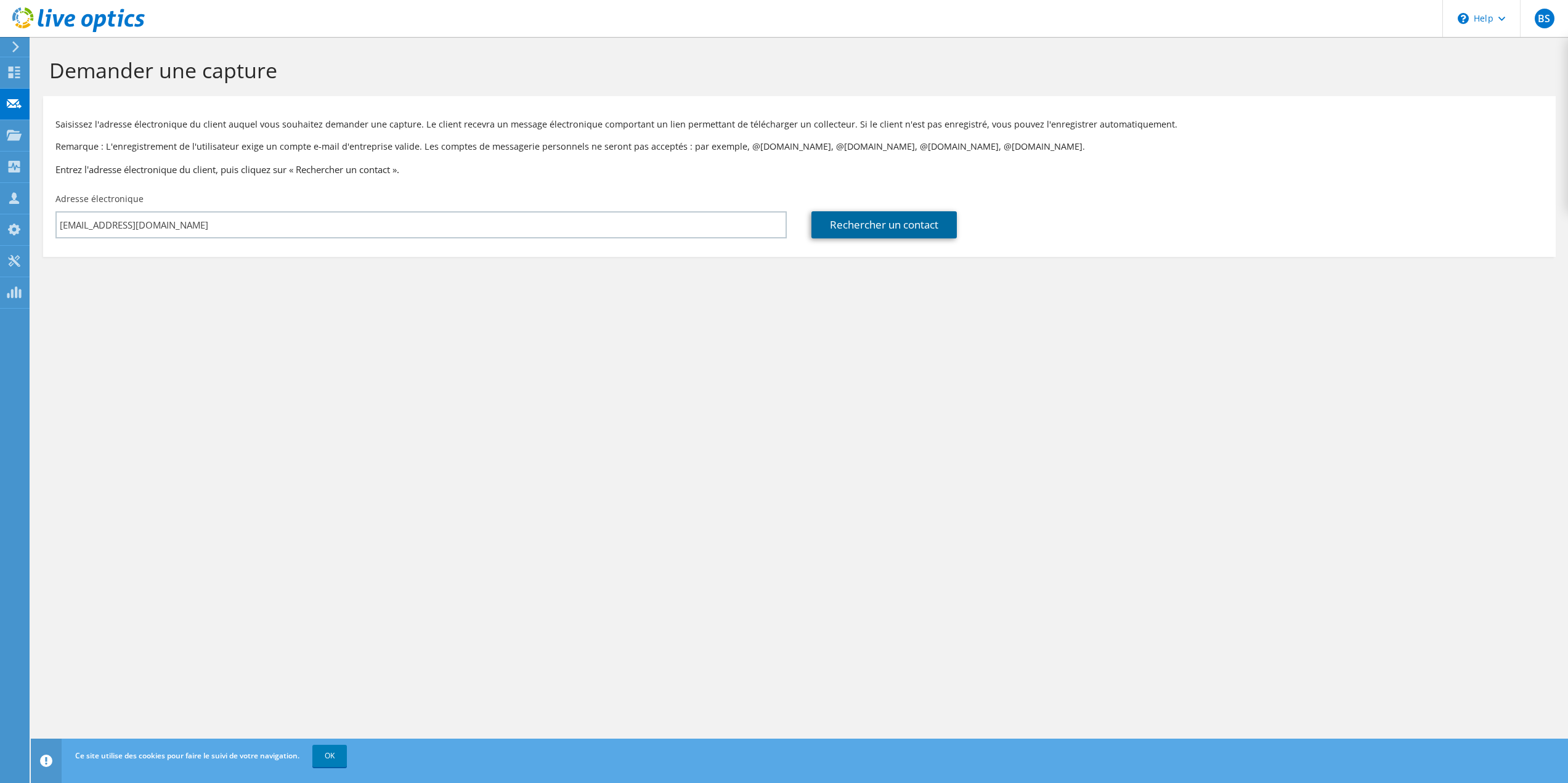
click at [849, 235] on link "Rechercher un contact" at bounding box center [884, 225] width 145 height 27
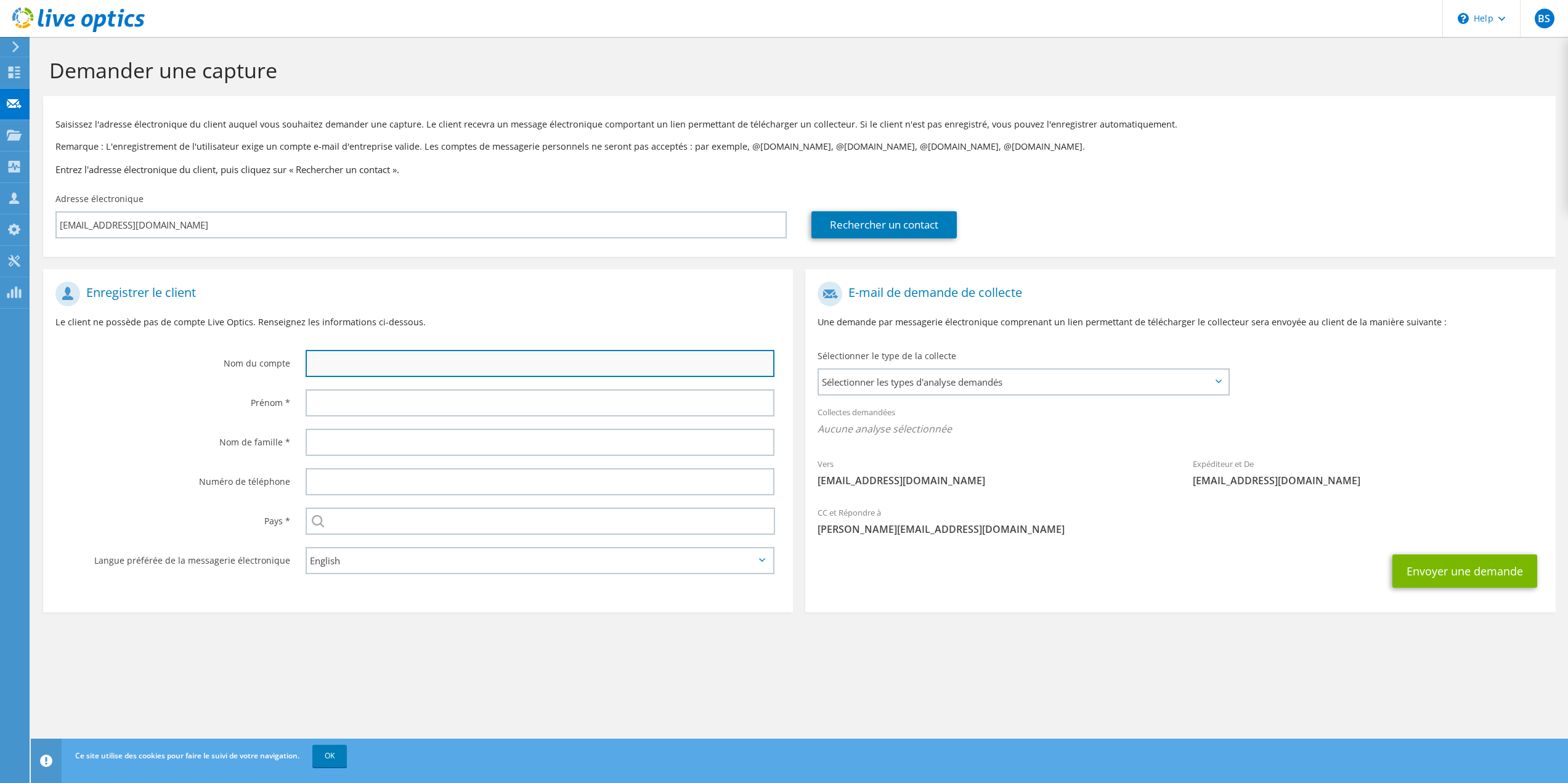
click at [340, 366] on input "text" at bounding box center [540, 363] width 470 height 27
type input "ROBOPAC"
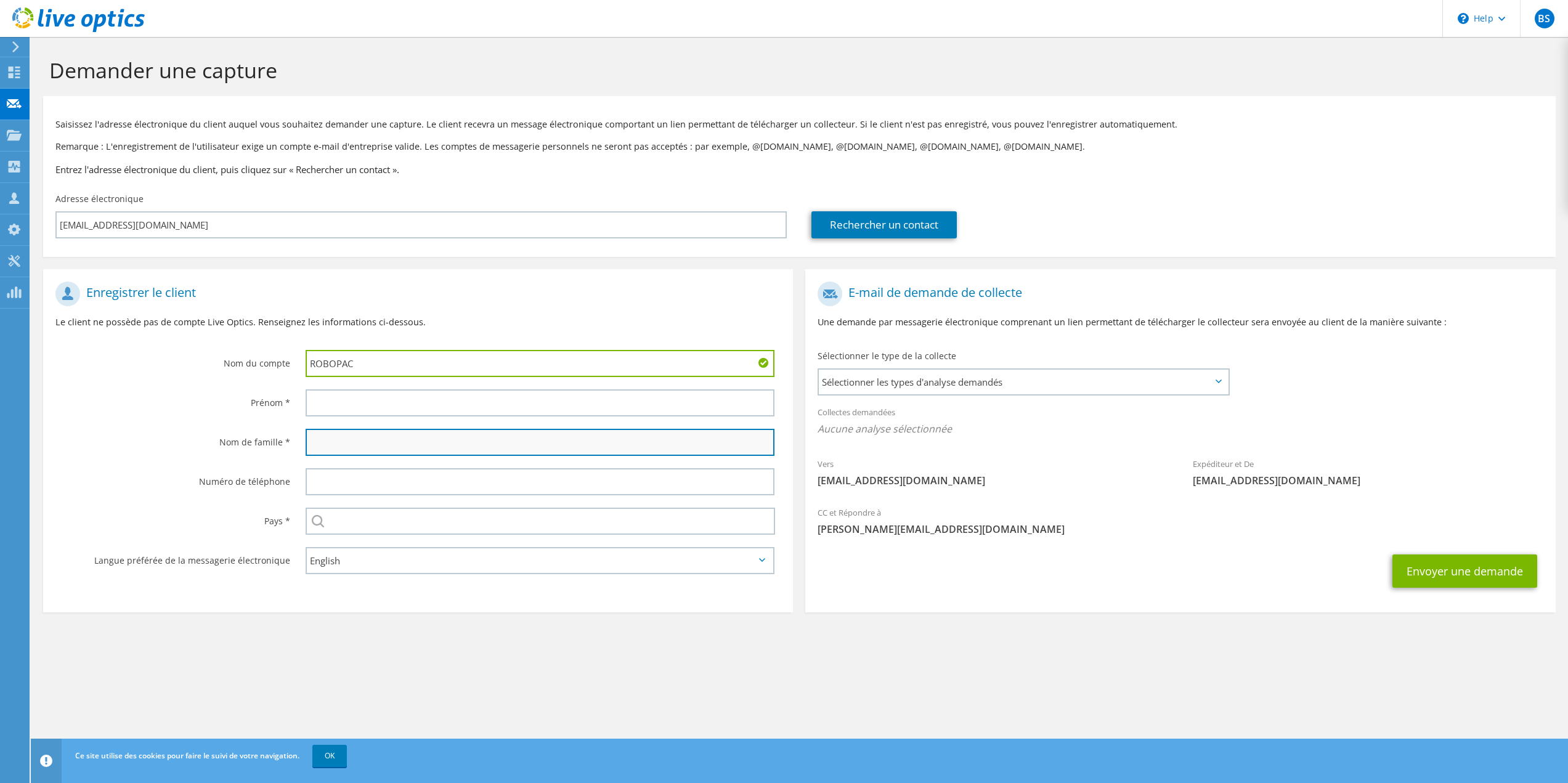
click at [345, 444] on input "text" at bounding box center [540, 442] width 470 height 27
paste input "Crisavola"
type input "Crisavola"
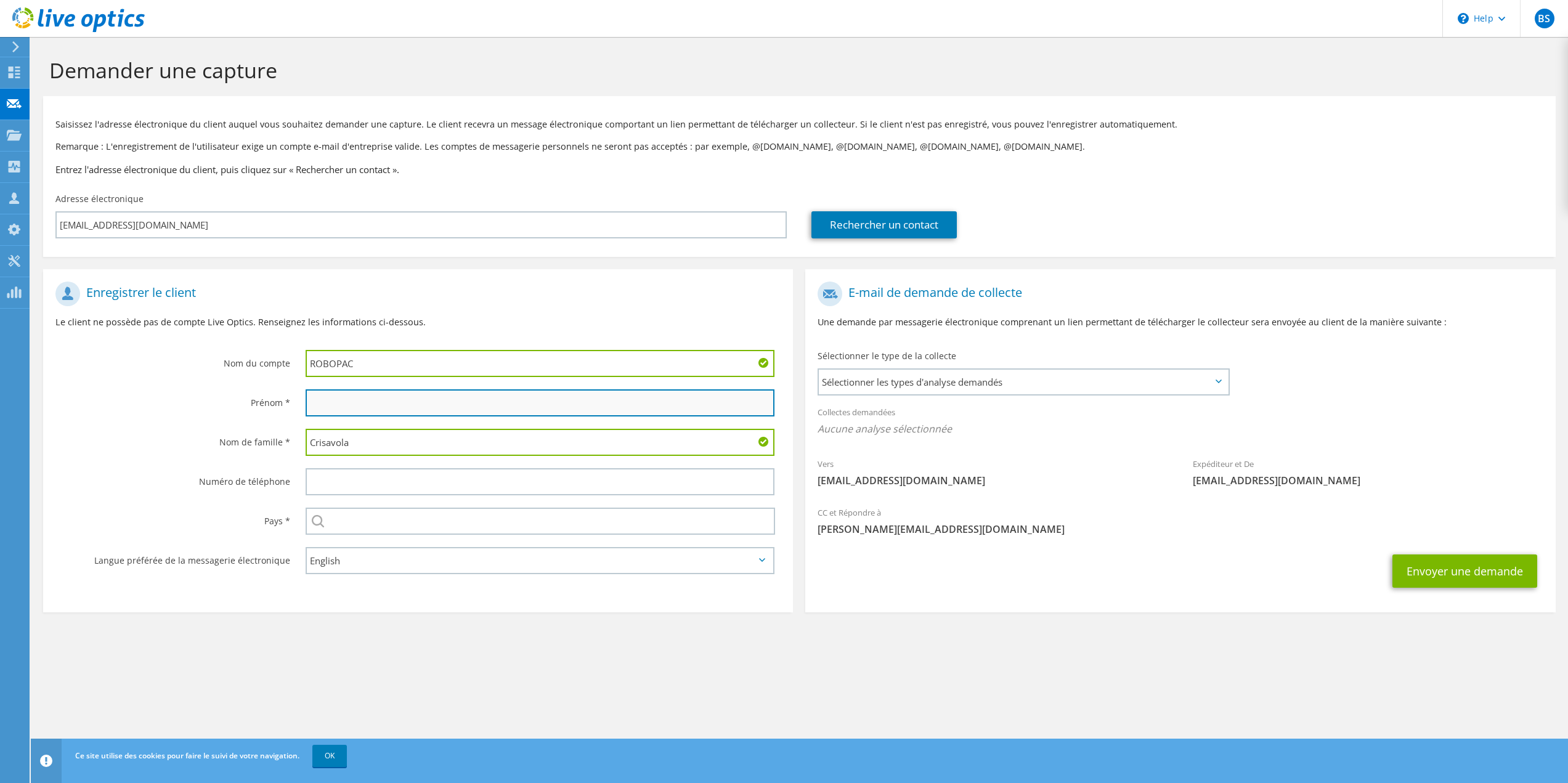
click at [388, 401] on input "text" at bounding box center [540, 402] width 470 height 27
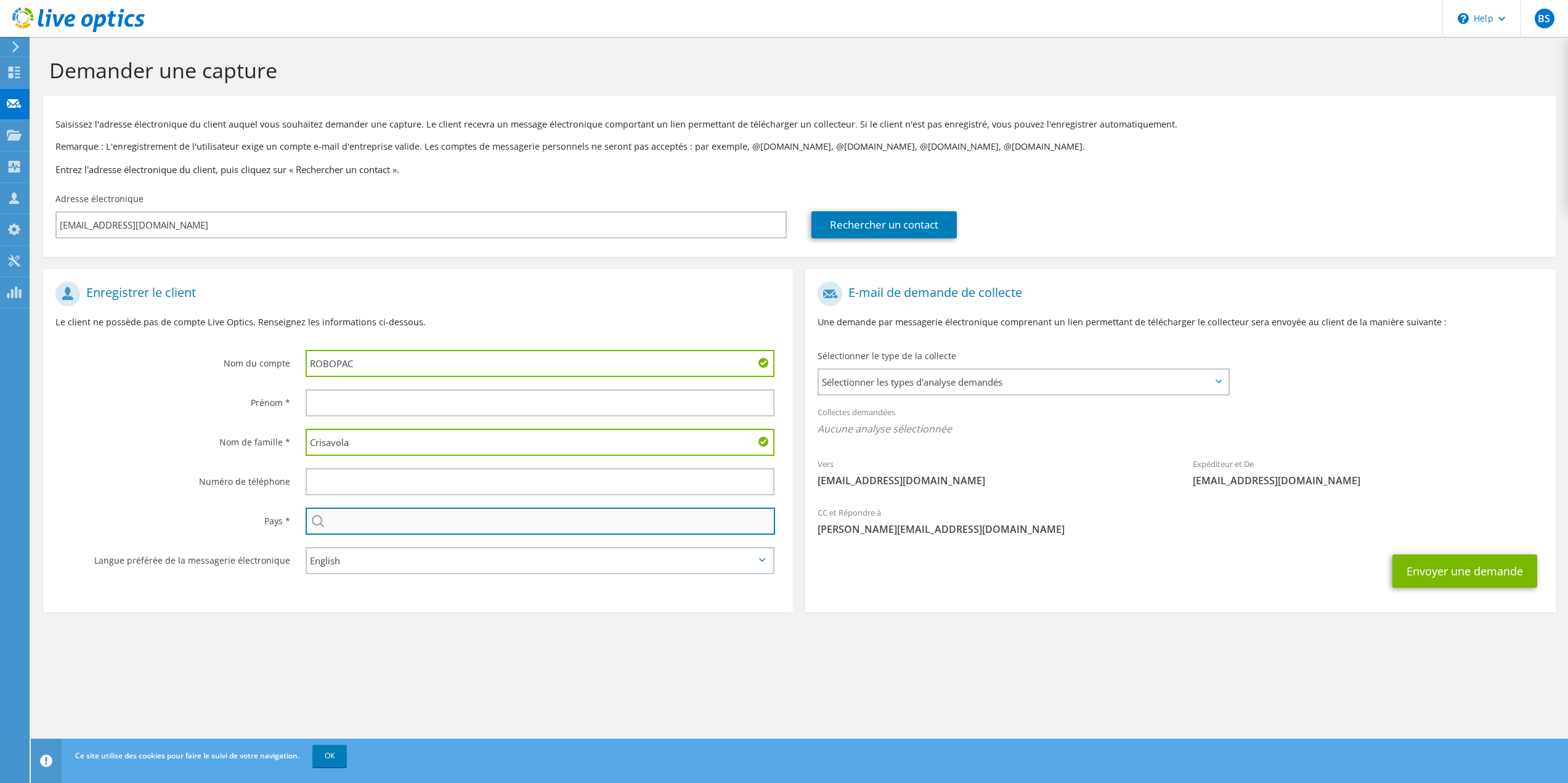
click at [338, 522] on input "text" at bounding box center [540, 521] width 470 height 27
type input "[GEOGRAPHIC_DATA]"
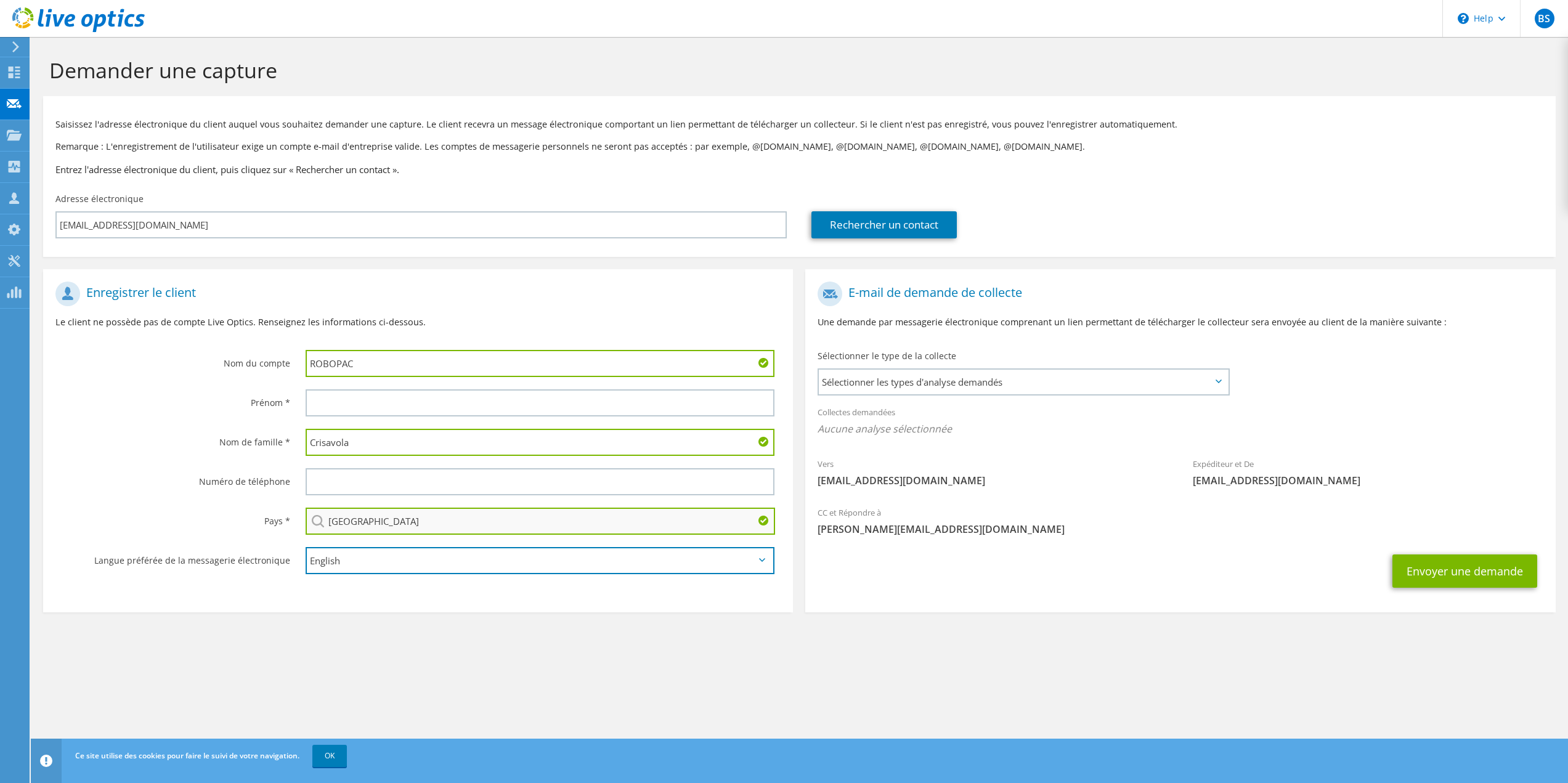
select select "fr-FR"
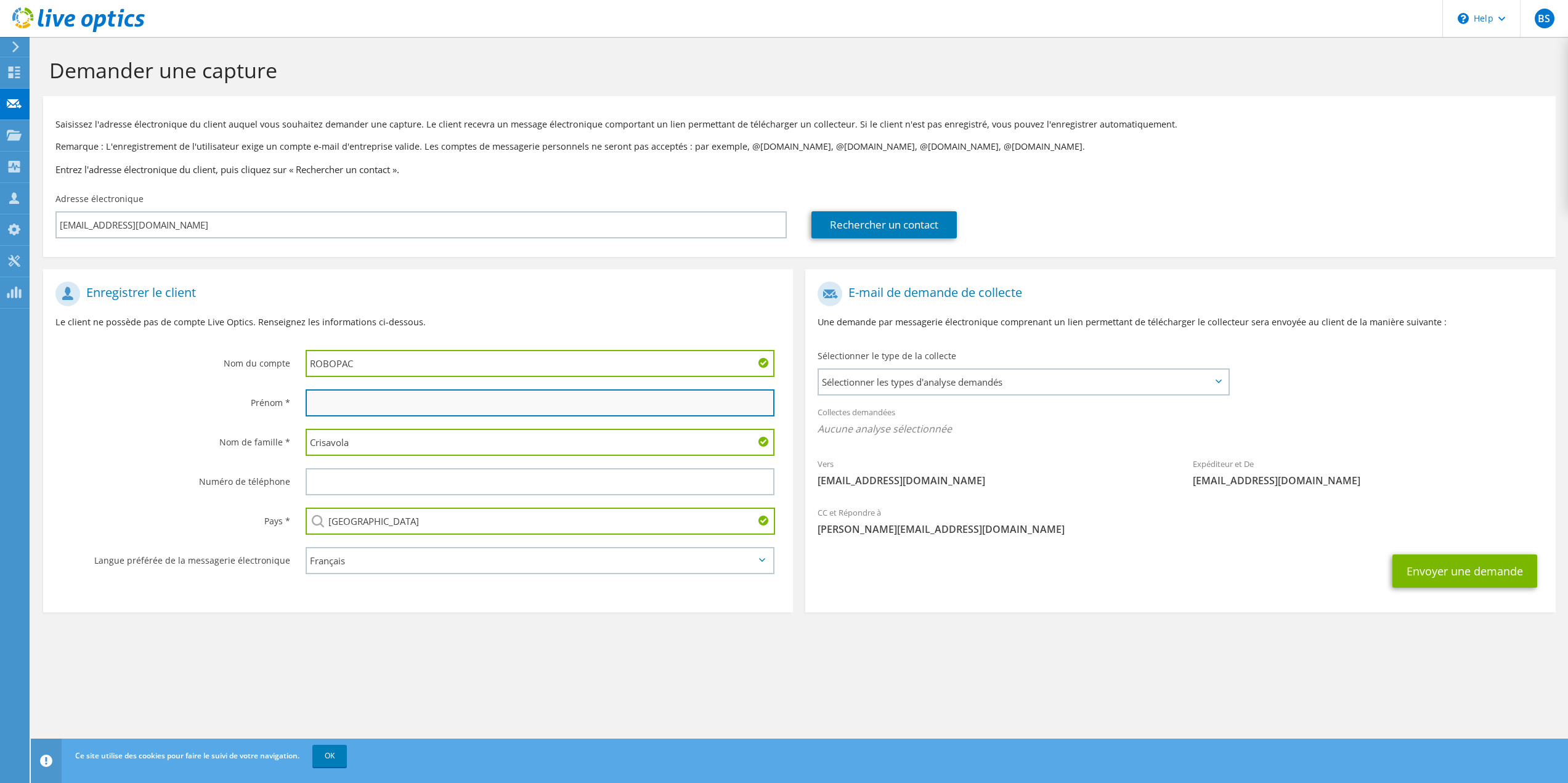
click at [361, 402] on input "text" at bounding box center [540, 402] width 470 height 27
paste input "Jean-Marc"
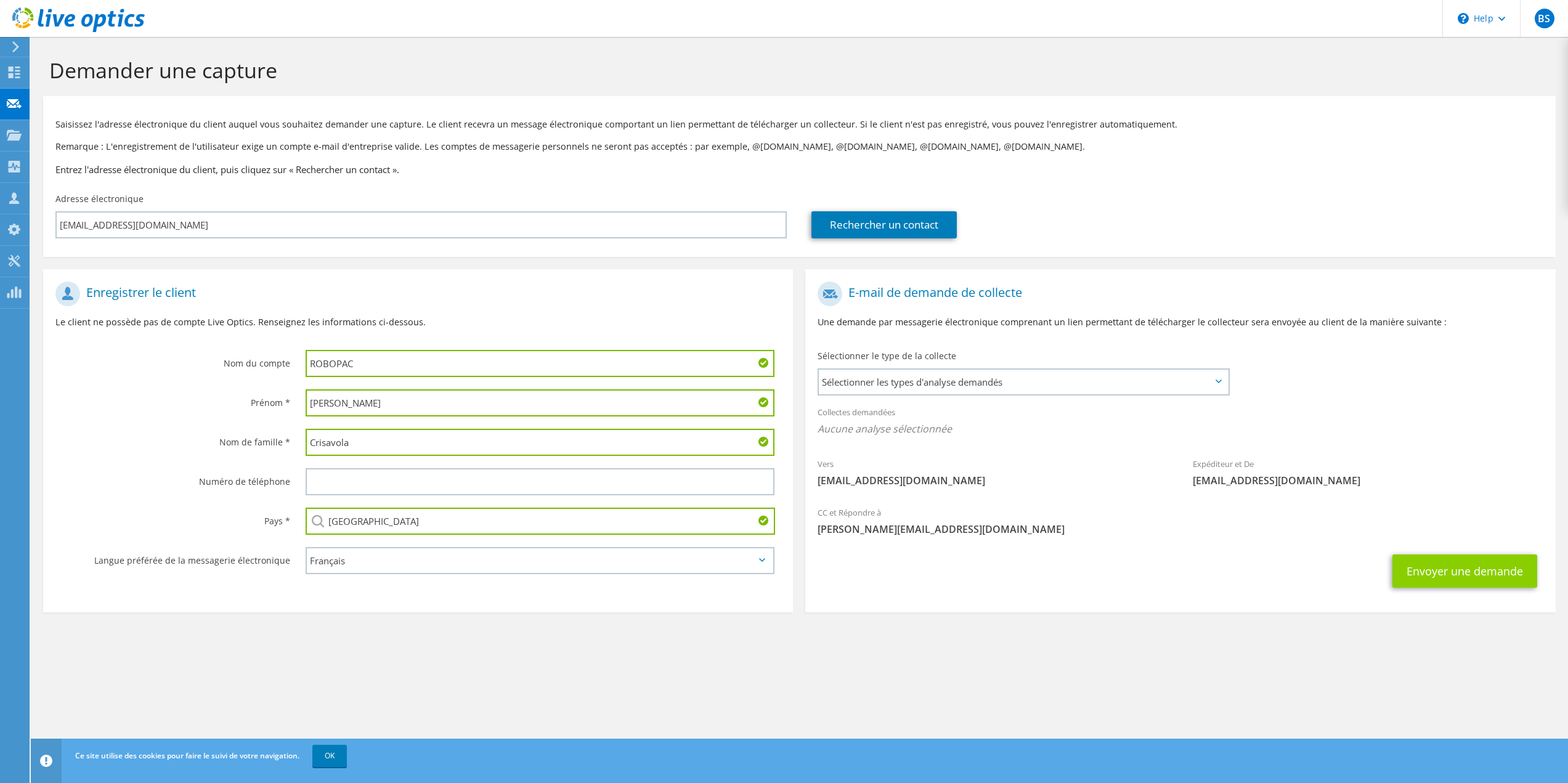
type input "Jean-Marc"
click at [1438, 565] on button "Envoyer une demande" at bounding box center [1464, 570] width 145 height 33
click at [1141, 375] on span "Sélectionner les types d'analyse demandés" at bounding box center [1022, 381] width 408 height 25
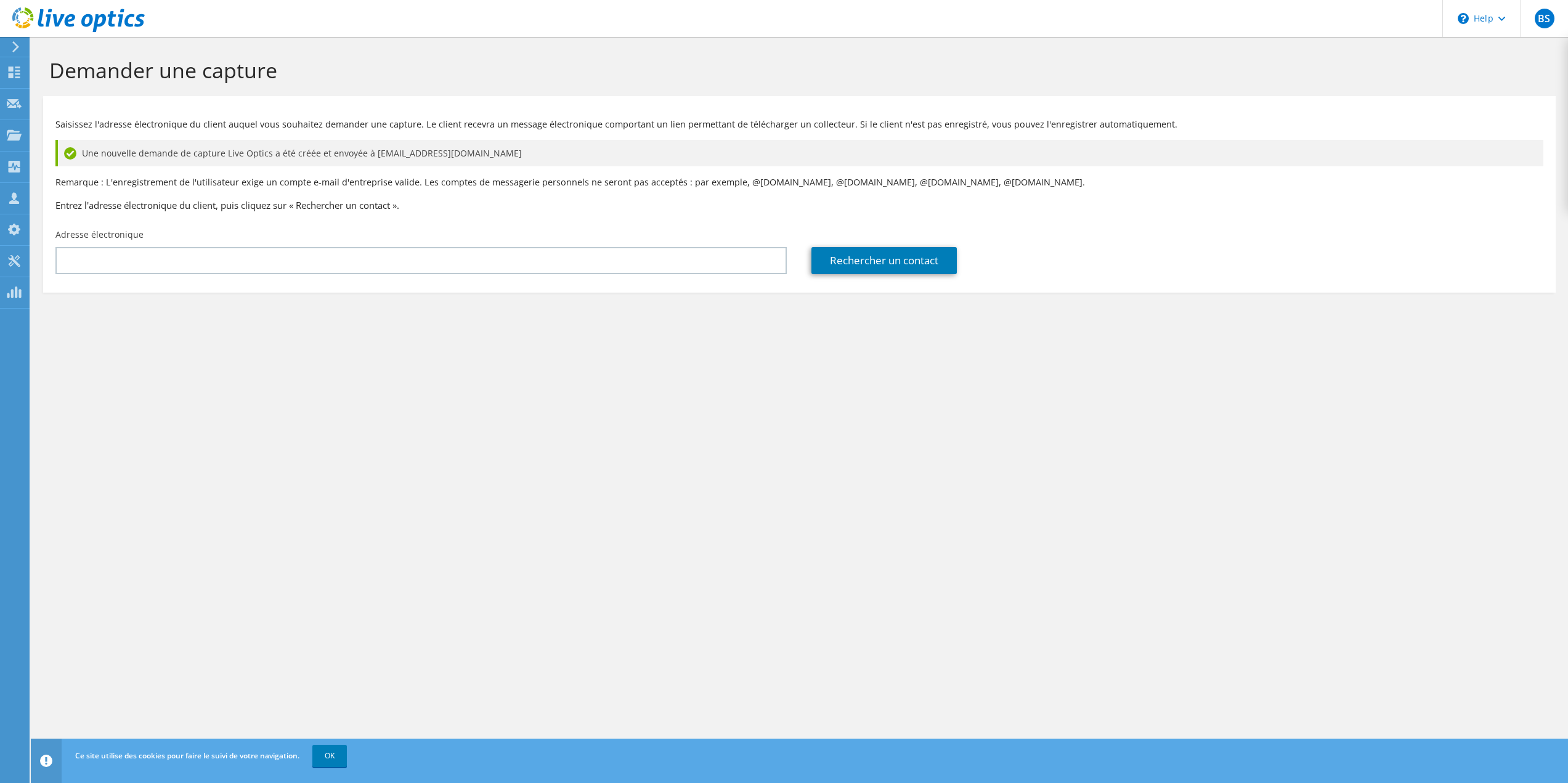
click at [649, 352] on section "Demander une capture Saisissez l'adresse électronique du client auquel vous sou…" at bounding box center [800, 195] width 1537 height 317
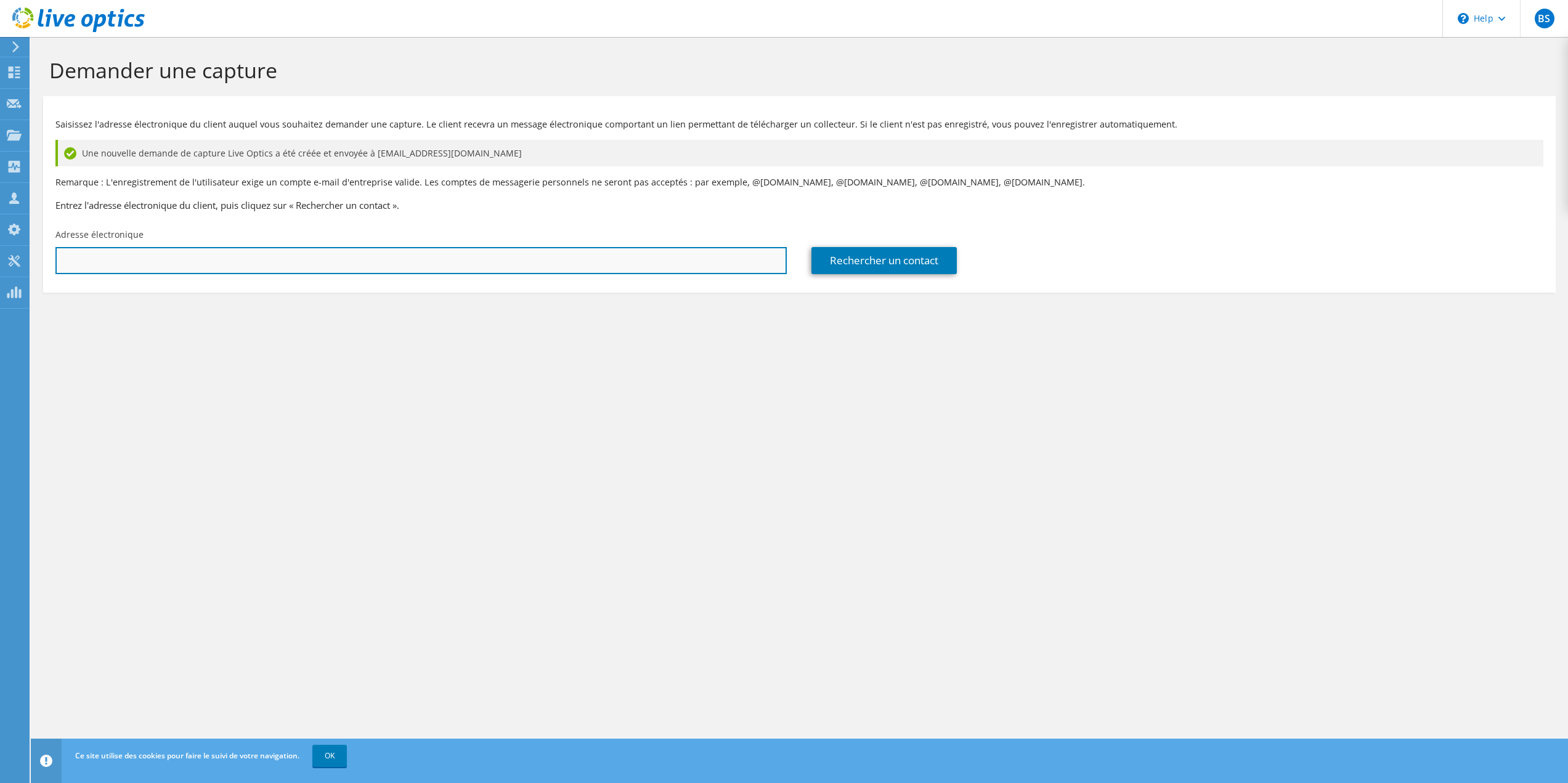
click at [181, 257] on input "text" at bounding box center [421, 260] width 731 height 27
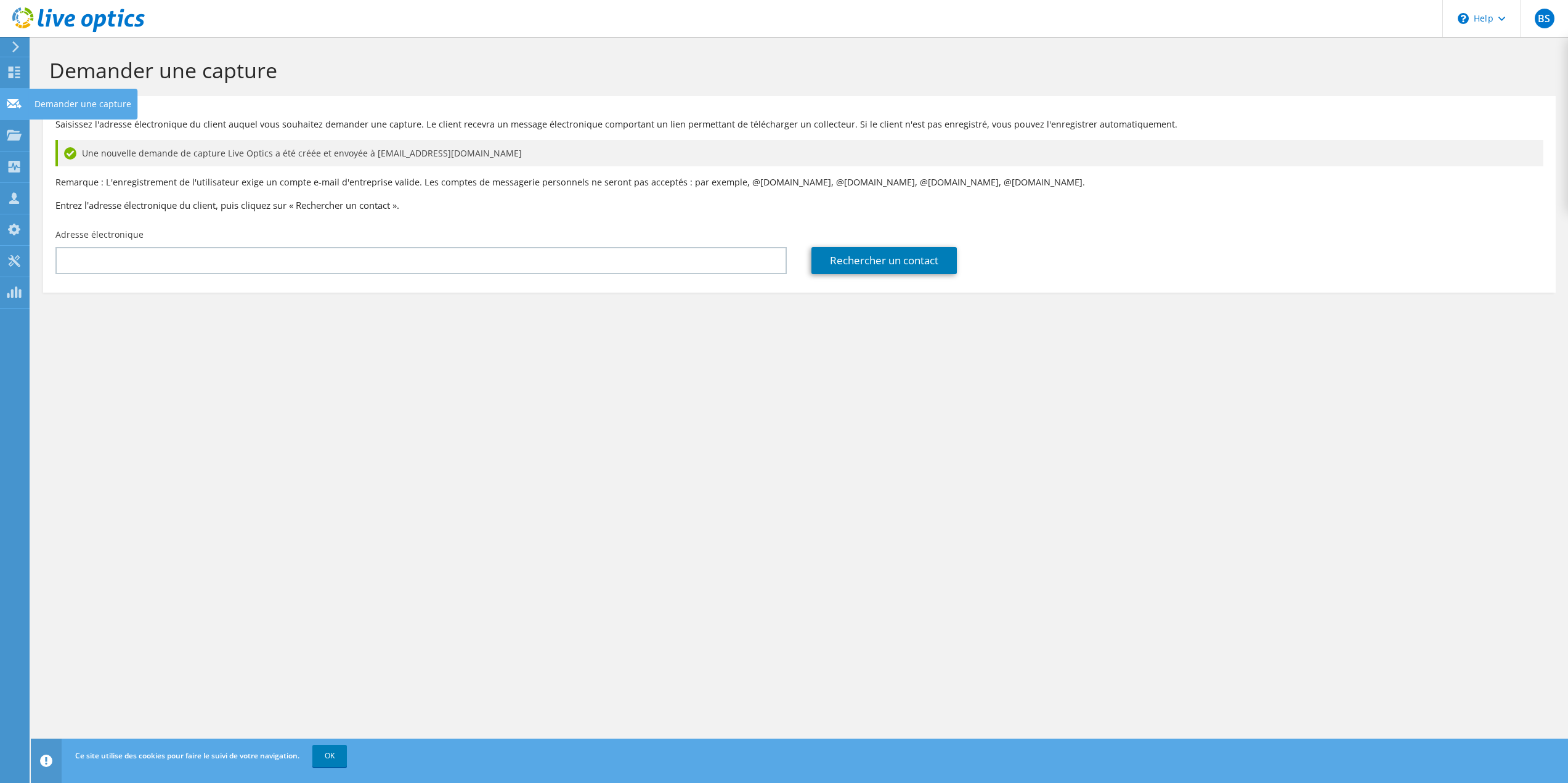
click at [11, 109] on icon at bounding box center [14, 104] width 15 height 12
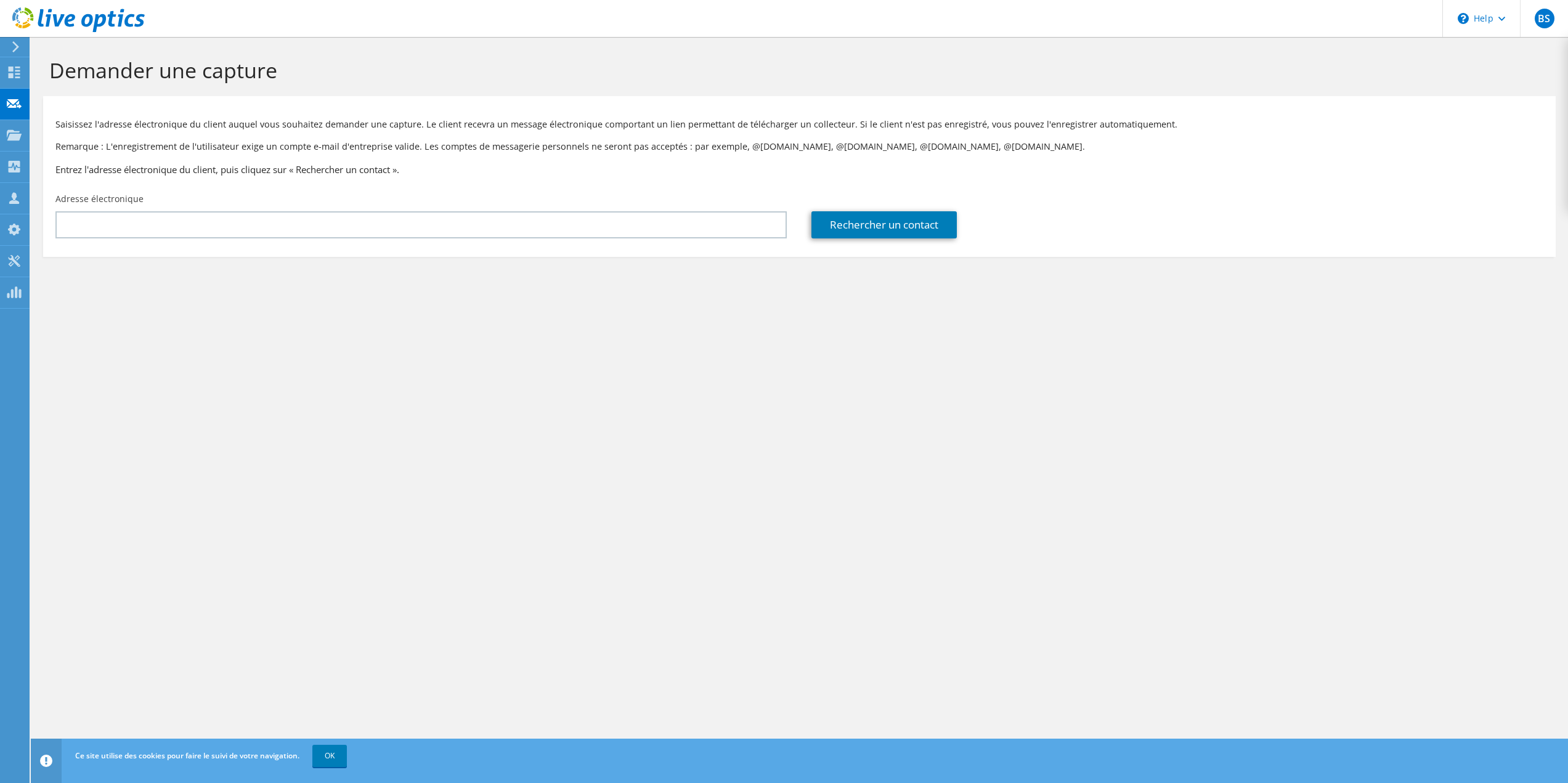
click at [354, 442] on div "Demander une capture Saisissez l'adresse électronique du client auquel vous sou…" at bounding box center [800, 409] width 1537 height 746
click at [335, 751] on link "OK" at bounding box center [329, 756] width 35 height 22
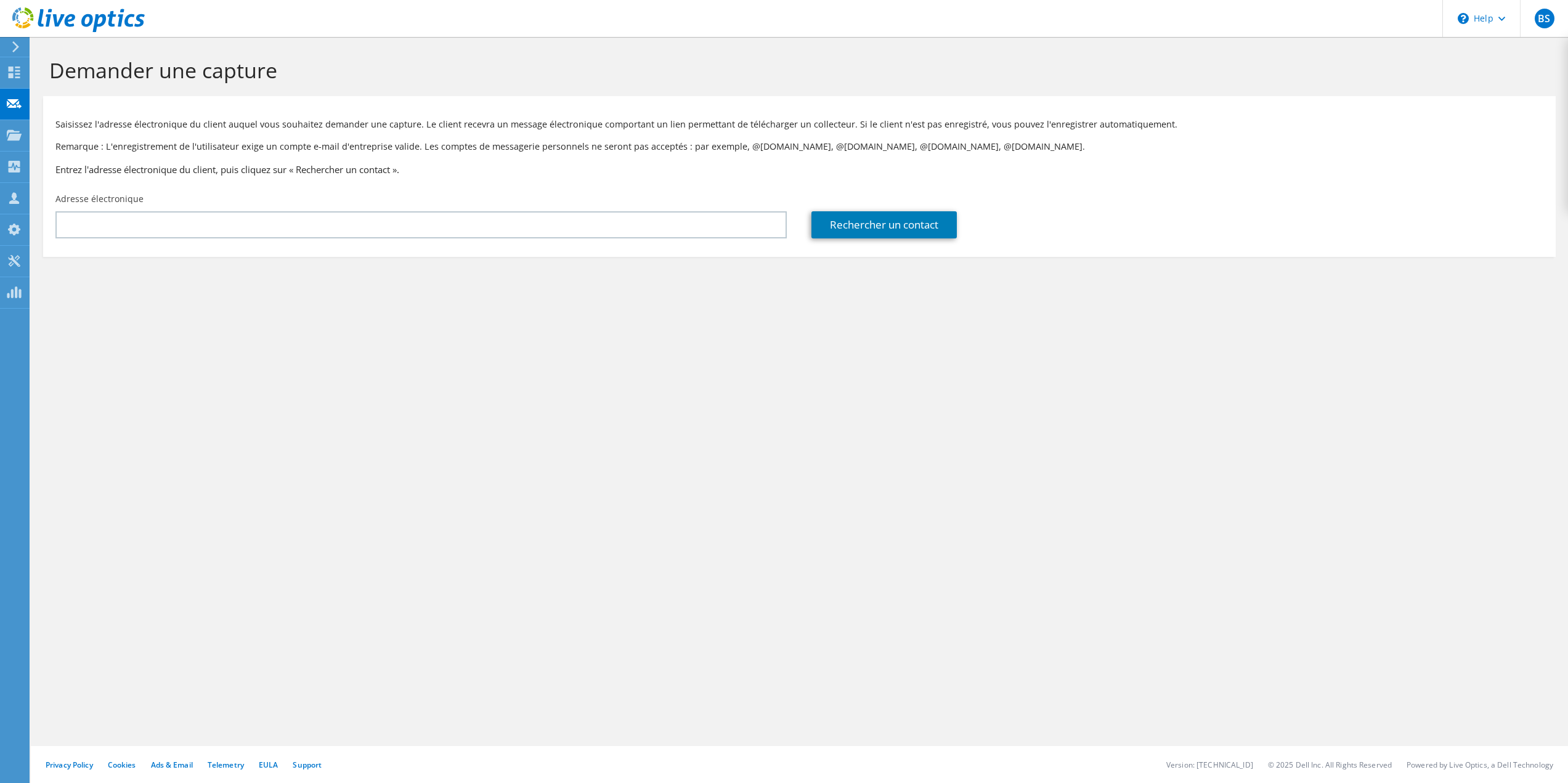
click at [354, 494] on div "Demander une capture Saisissez l'adresse électronique du client auquel vous sou…" at bounding box center [800, 409] width 1537 height 746
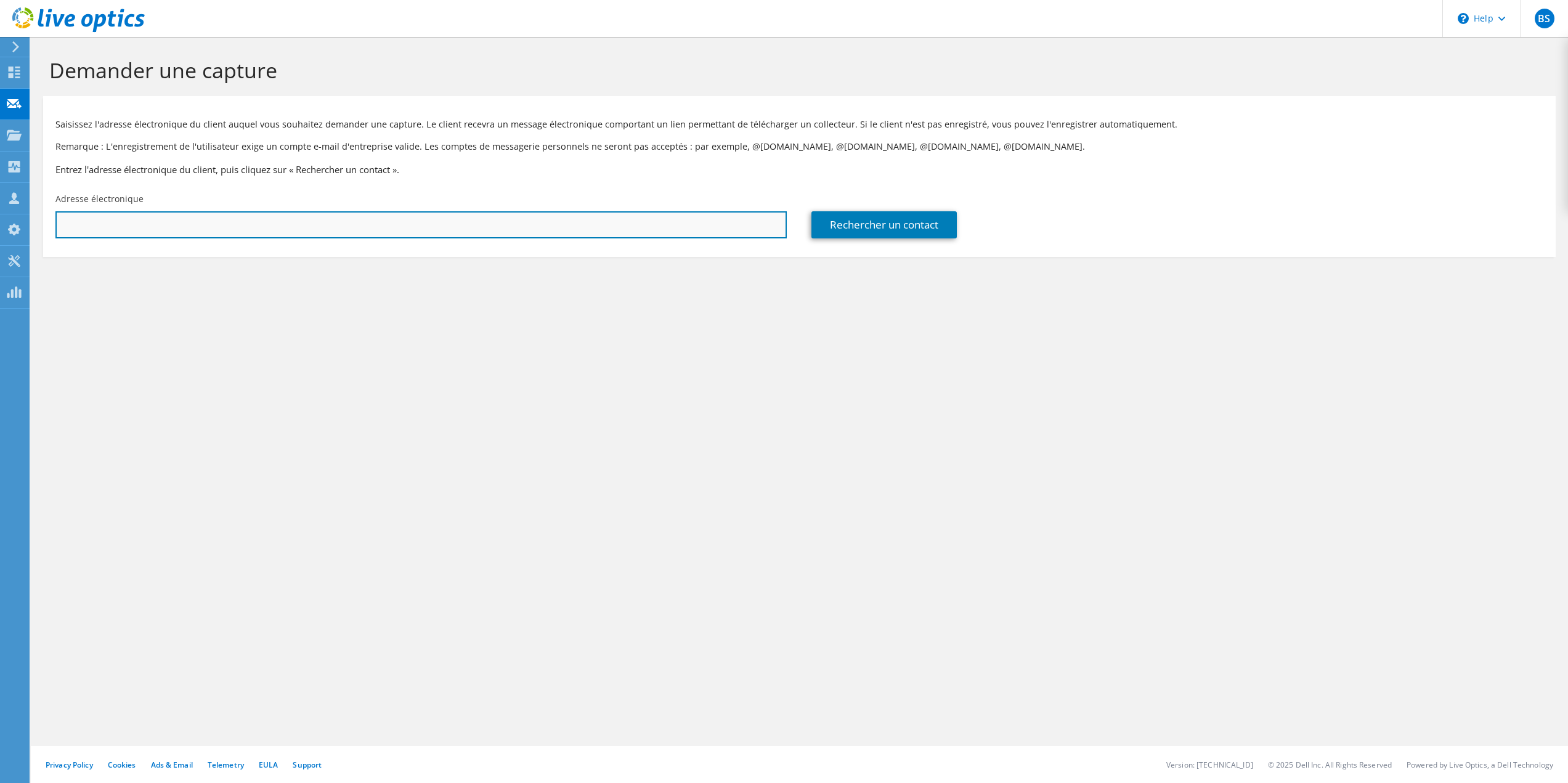
click at [201, 231] on input "text" at bounding box center [421, 225] width 731 height 27
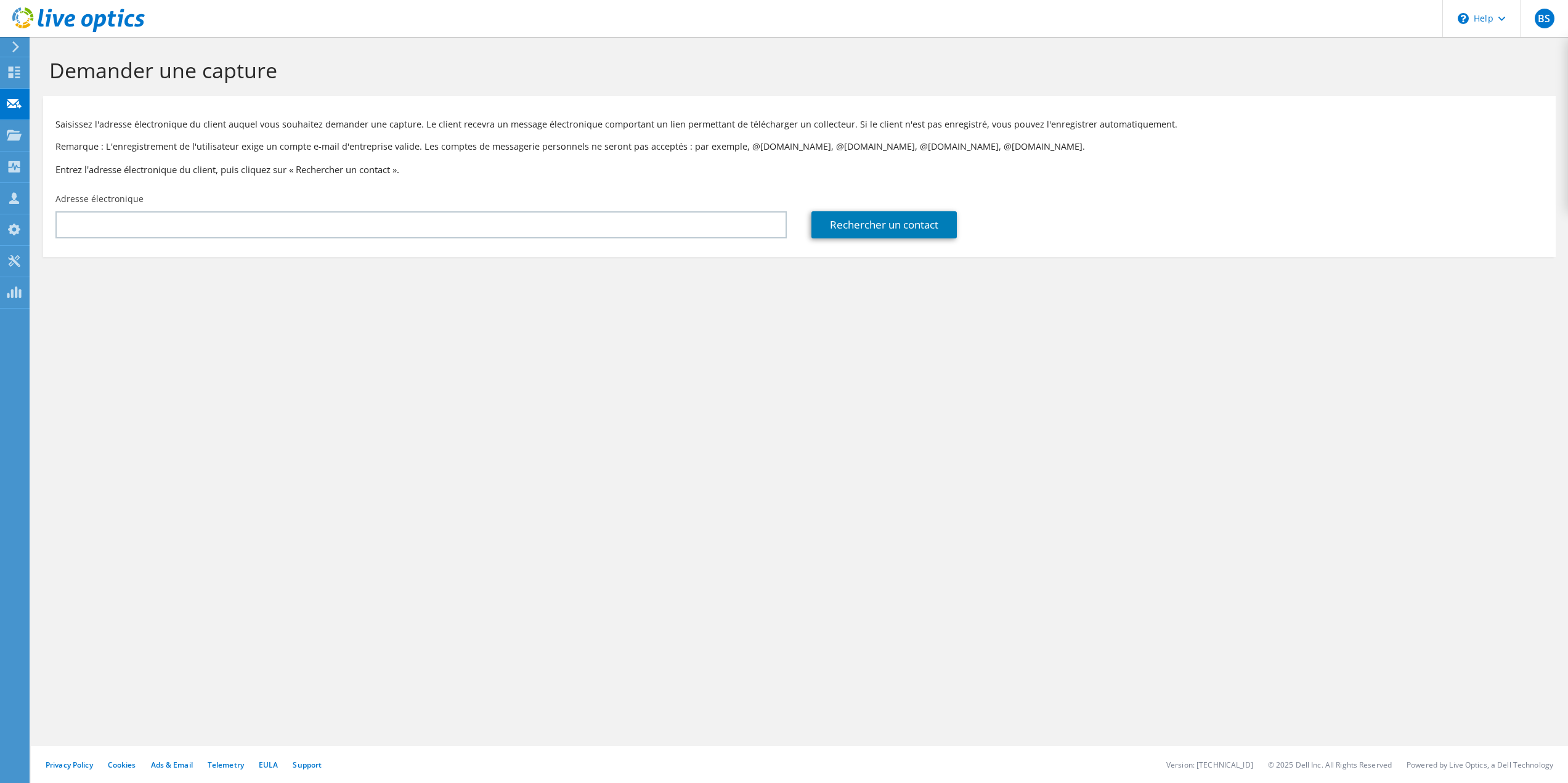
click at [809, 223] on div "Rechercher un contact" at bounding box center [1177, 216] width 756 height 58
click at [837, 229] on link "Rechercher un contact" at bounding box center [884, 225] width 145 height 27
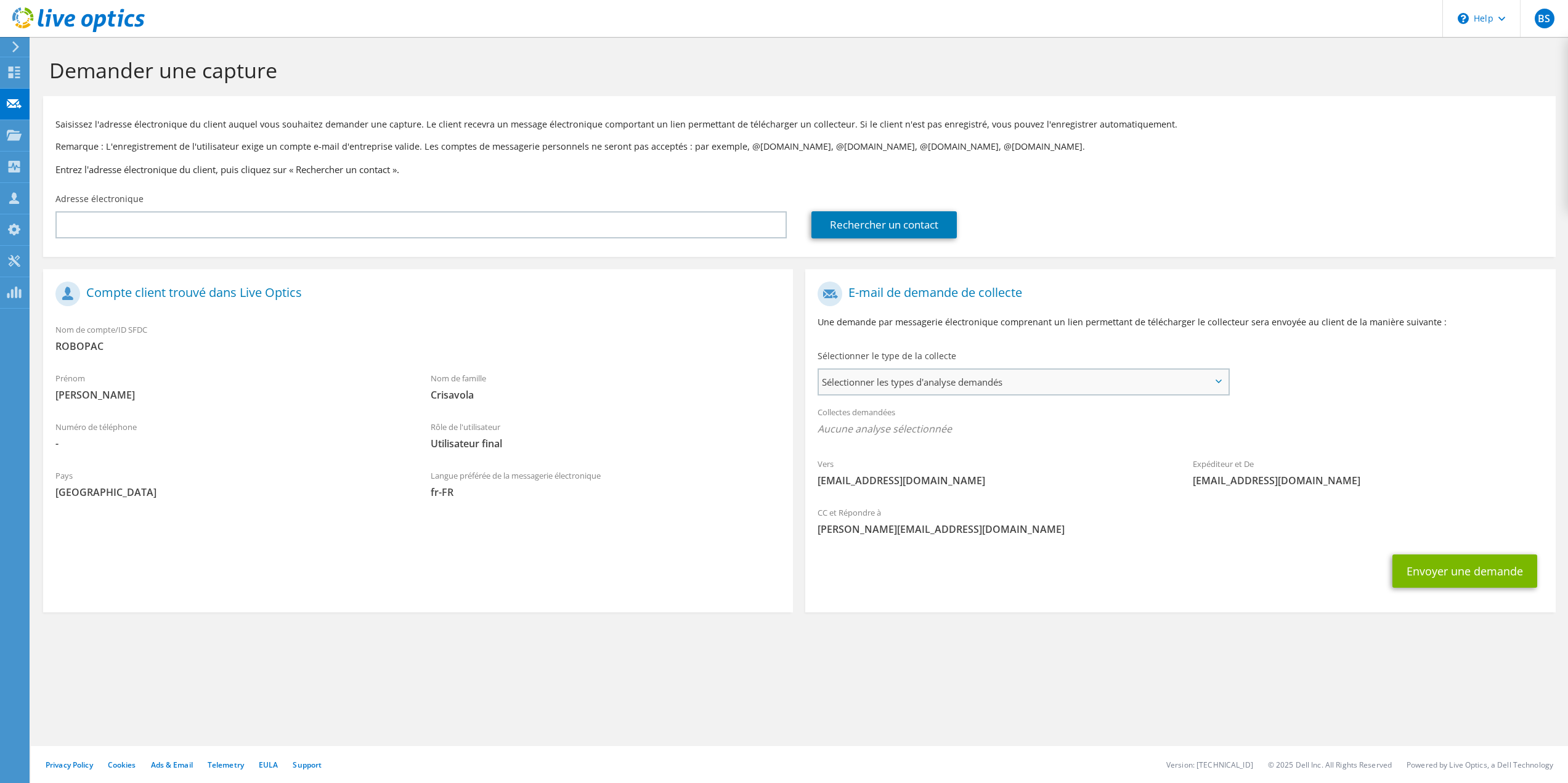
click at [988, 393] on span "Sélectionner les types d'analyse demandés" at bounding box center [1022, 381] width 408 height 25
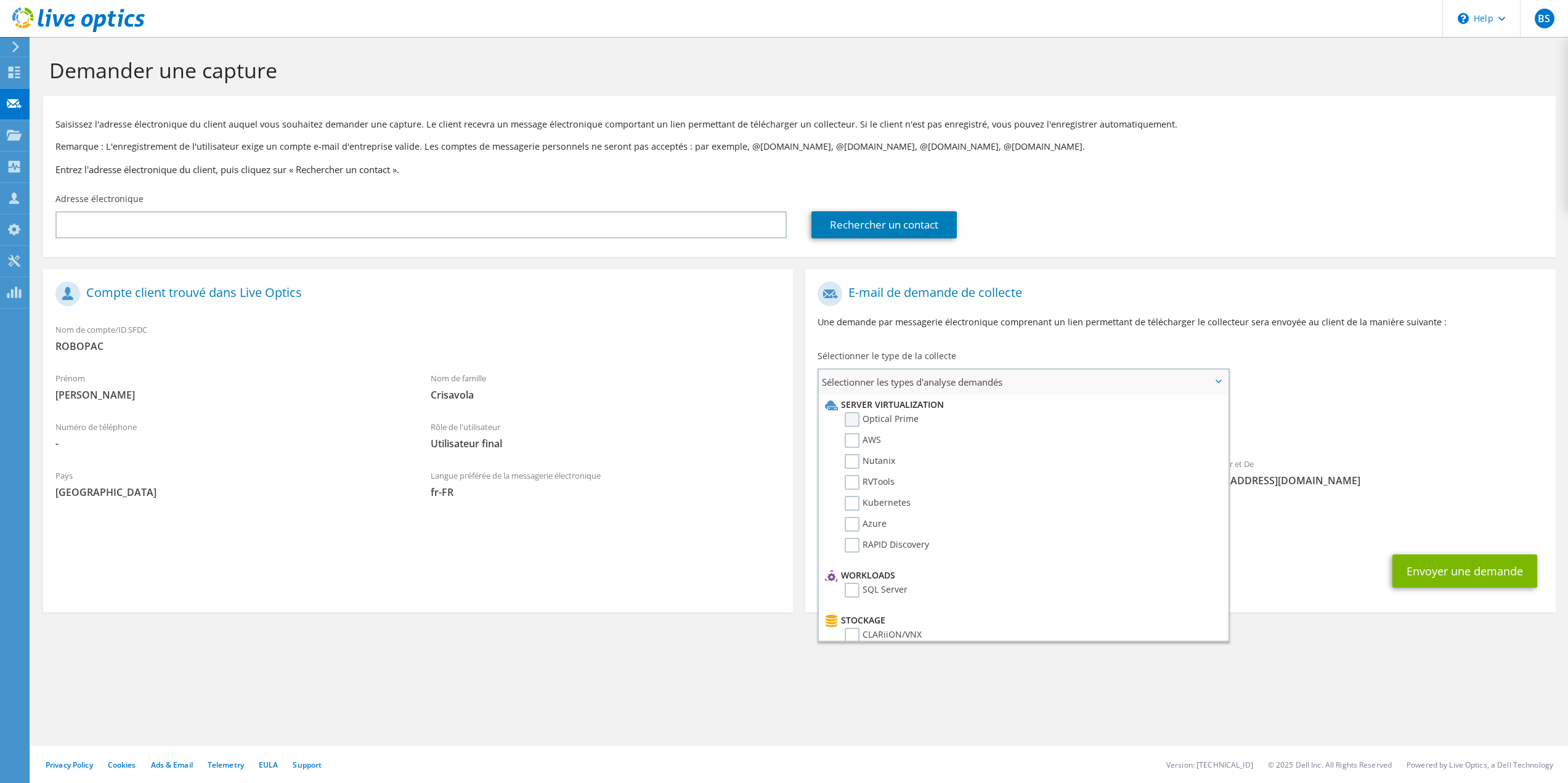
click at [858, 420] on label "Optical Prime" at bounding box center [881, 419] width 74 height 15
click at [0, 0] on input "Optical Prime" at bounding box center [0, 0] width 0 height 0
drag, startPoint x: 859, startPoint y: 485, endPoint x: 1279, endPoint y: 556, distance: 426.0
click at [859, 485] on label "RVTools" at bounding box center [869, 482] width 50 height 15
click at [0, 0] on input "RVTools" at bounding box center [0, 0] width 0 height 0
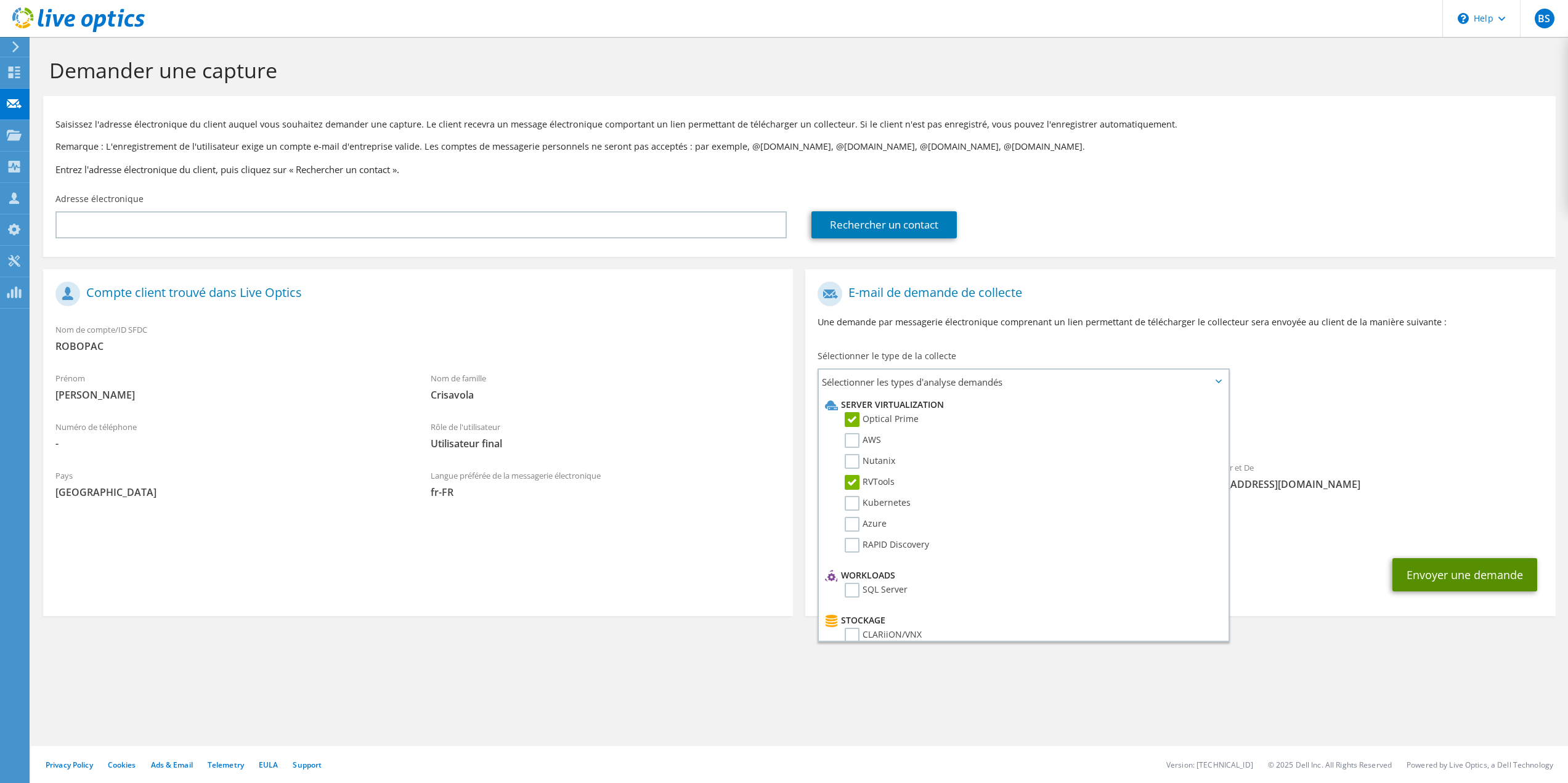
click at [1429, 578] on button "Envoyer une demande" at bounding box center [1464, 574] width 145 height 33
